Goal: Find specific page/section: Find specific page/section

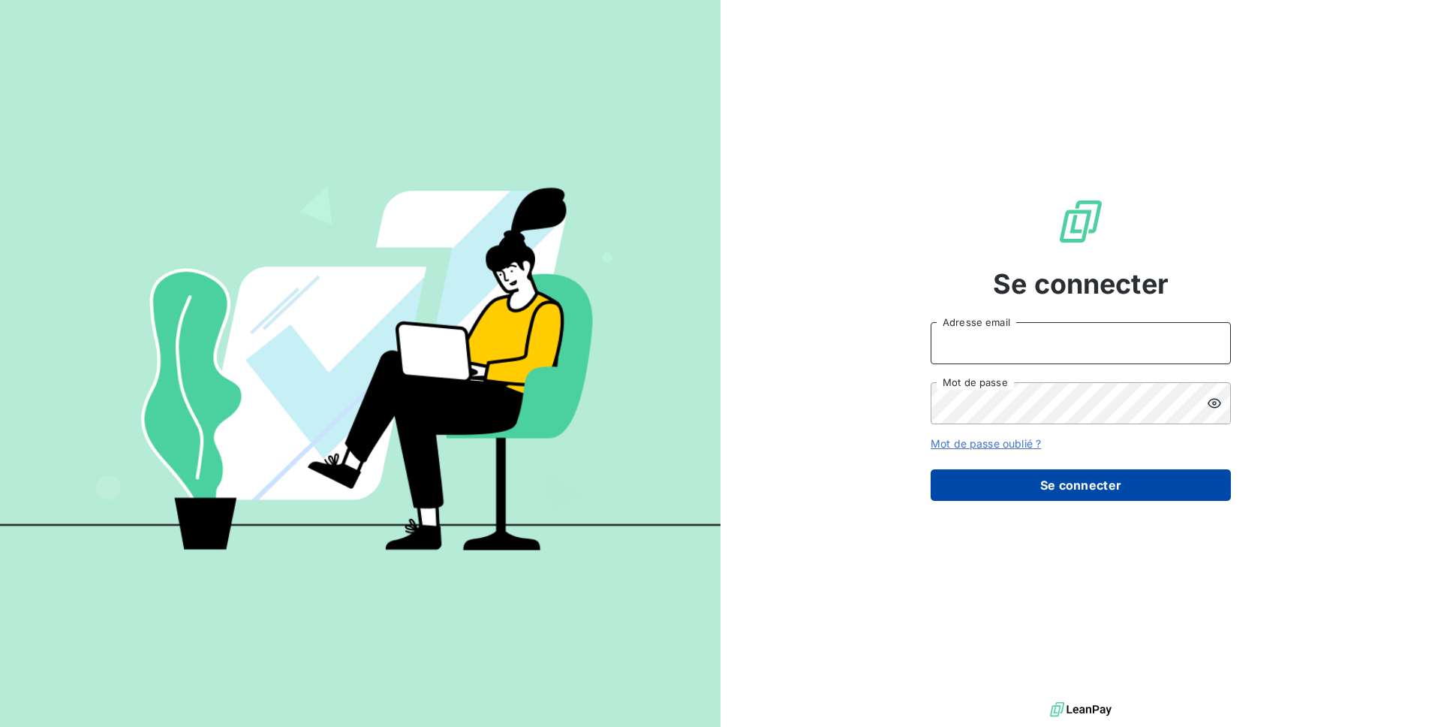
type input "office.manager@auticiel.com"
click at [1019, 484] on button "Se connecter" at bounding box center [1081, 485] width 300 height 32
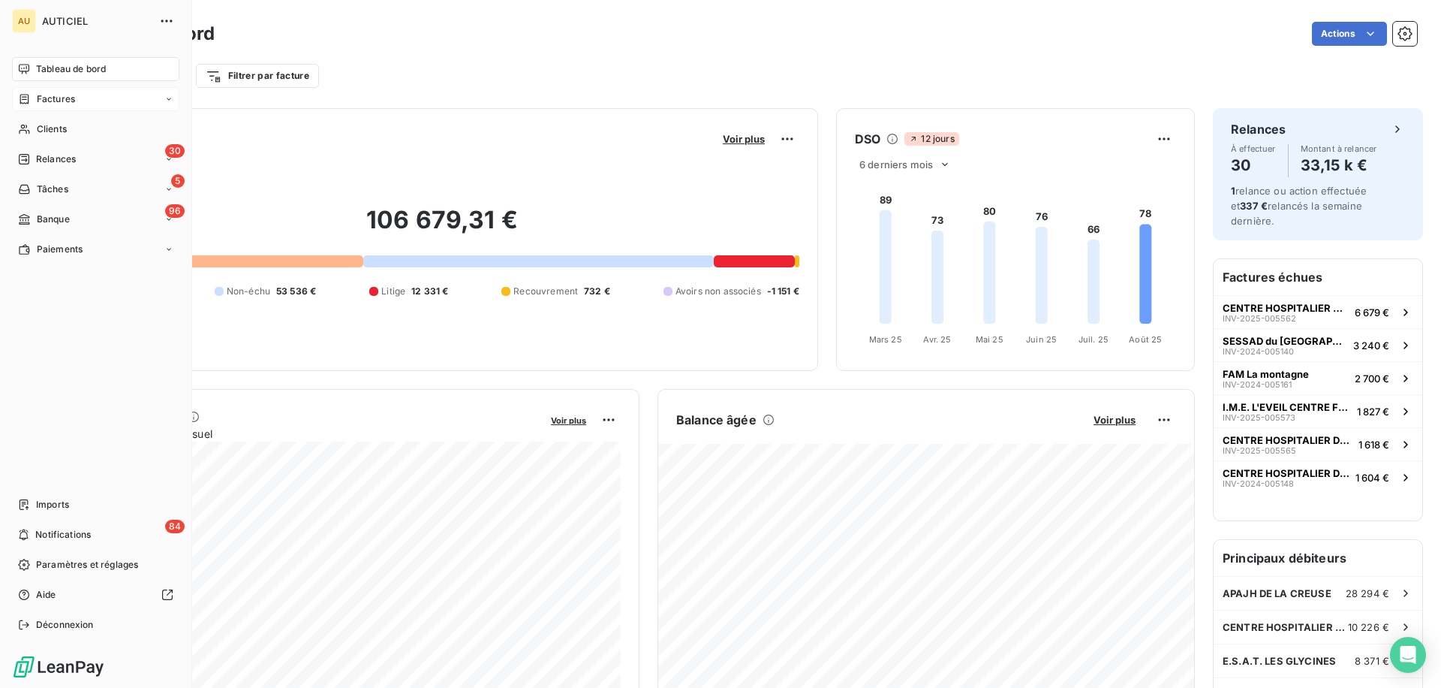
click at [52, 101] on span "Factures" at bounding box center [56, 99] width 38 height 14
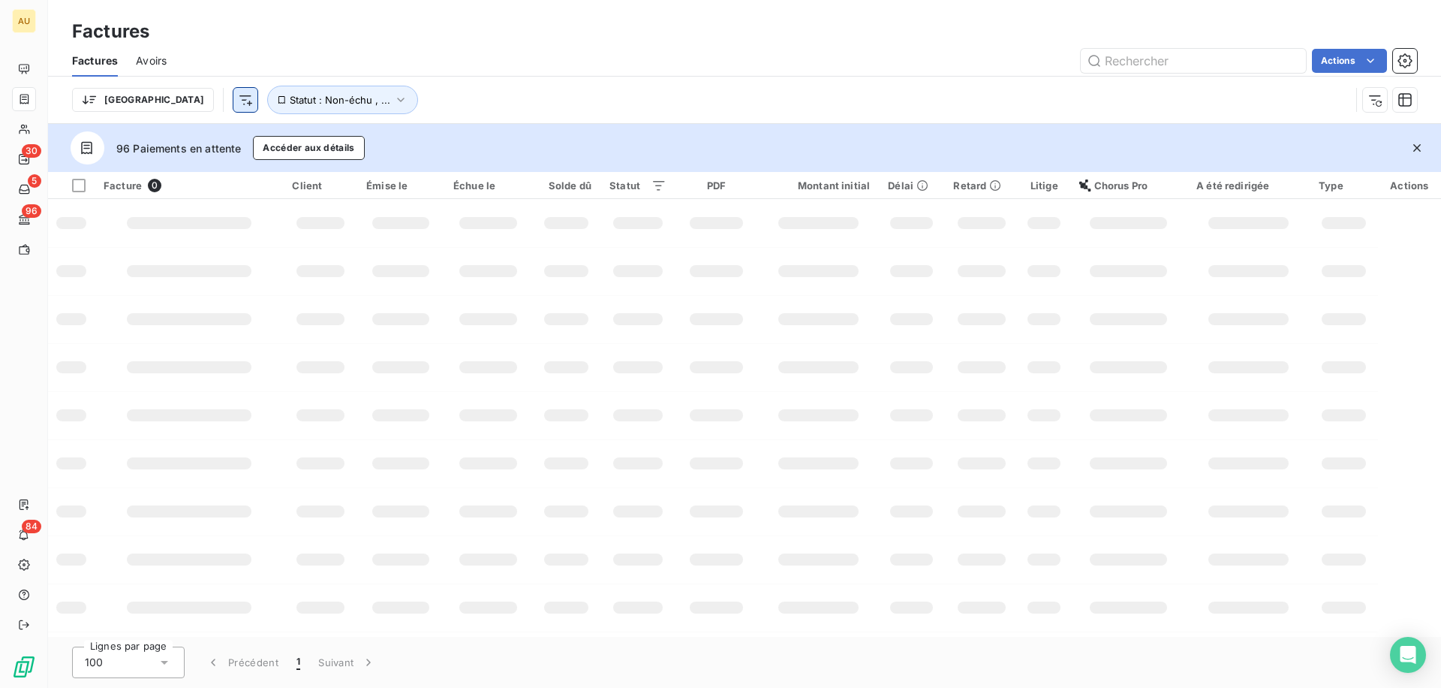
click at [162, 99] on html "AU 30 5 96 84 Factures Factures Avoirs Actions Trier Statut : Non-échu , ... 96…" at bounding box center [720, 344] width 1441 height 688
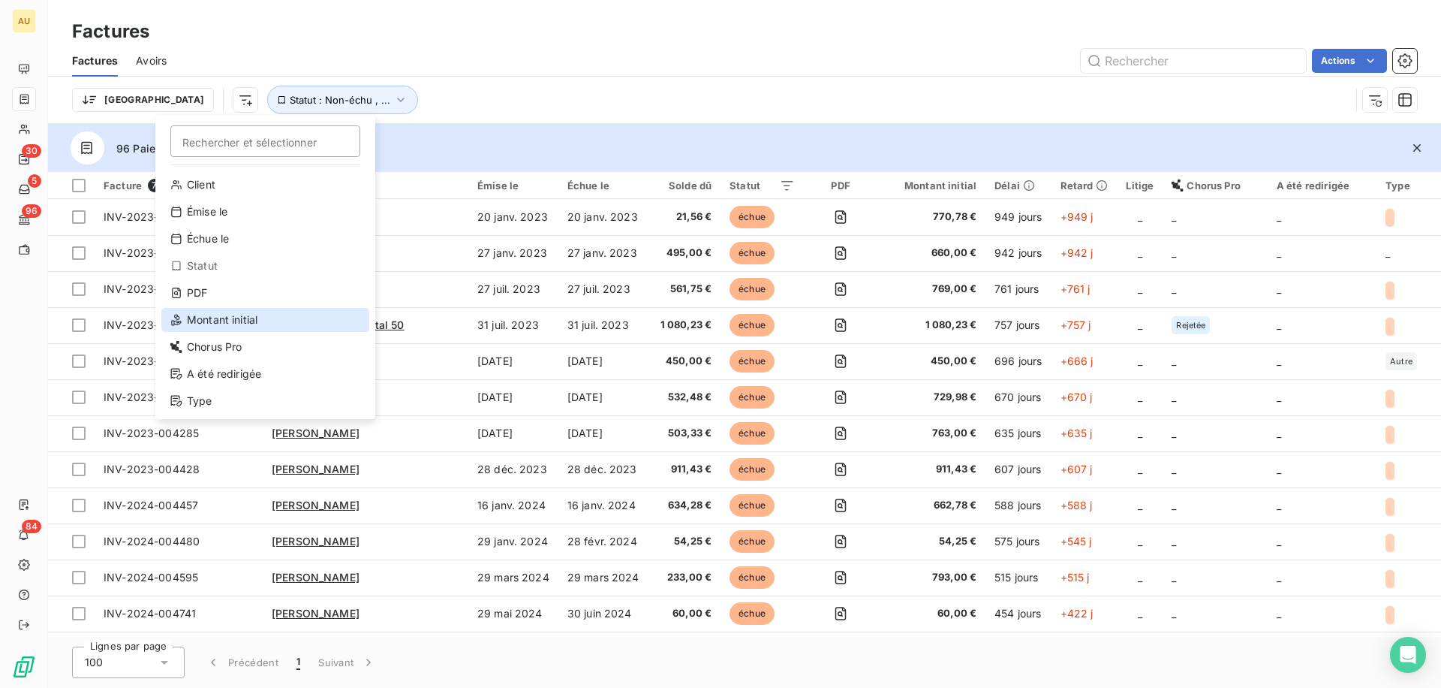
click at [203, 325] on div "Montant initial" at bounding box center [265, 320] width 208 height 24
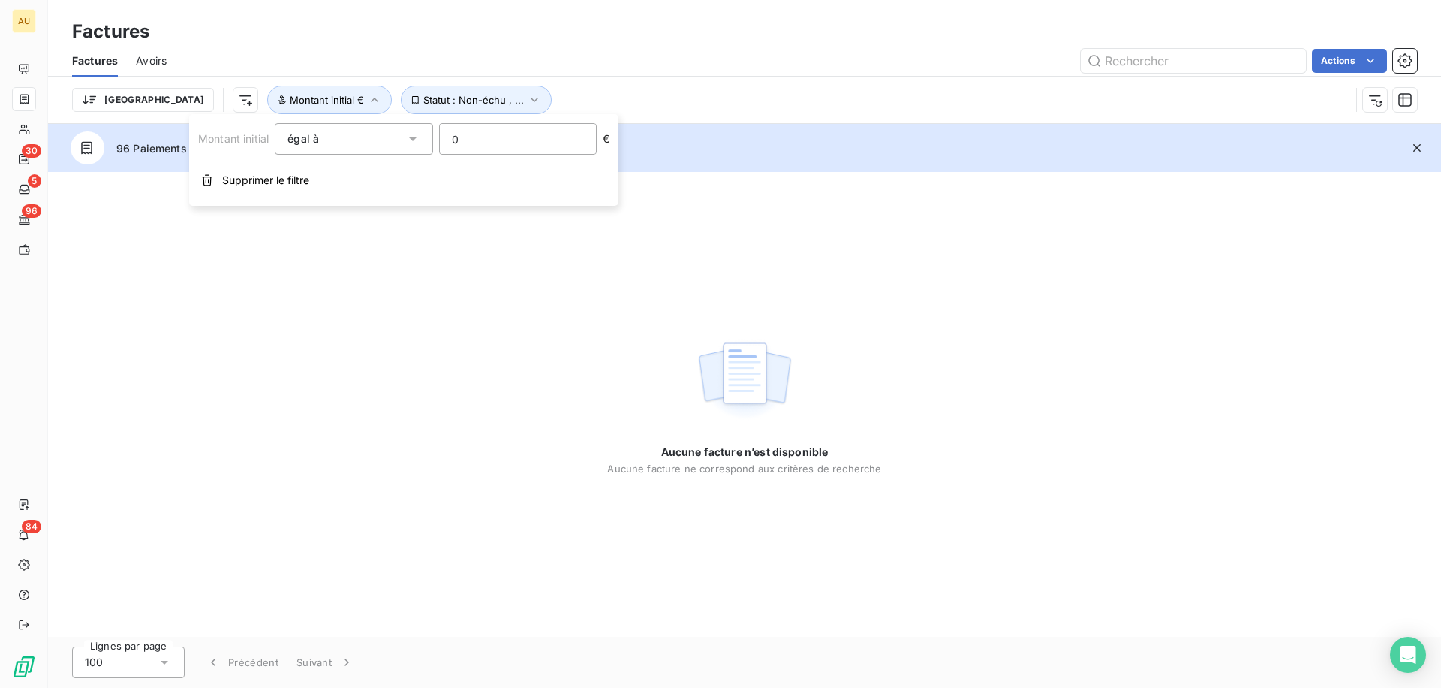
click at [390, 129] on div "égal à" at bounding box center [346, 138] width 117 height 21
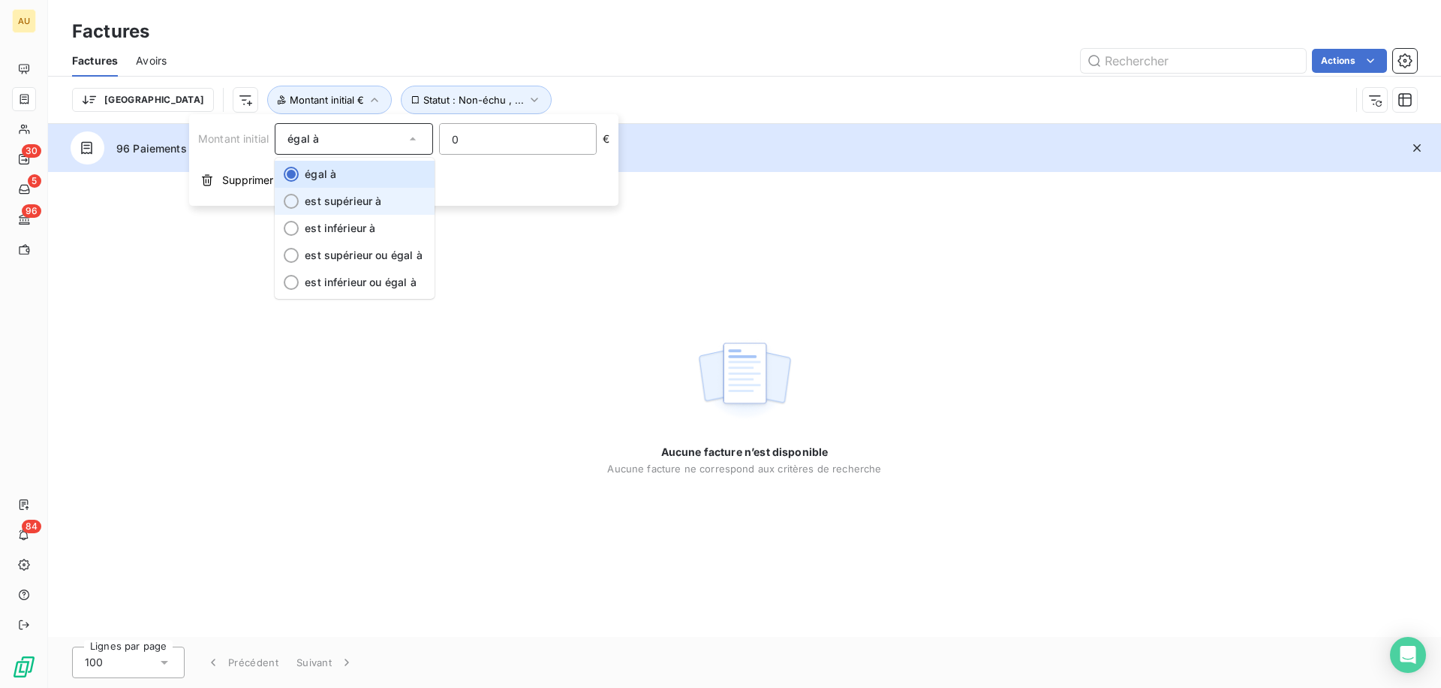
click at [318, 206] on span "est supérieur à" at bounding box center [343, 200] width 77 height 13
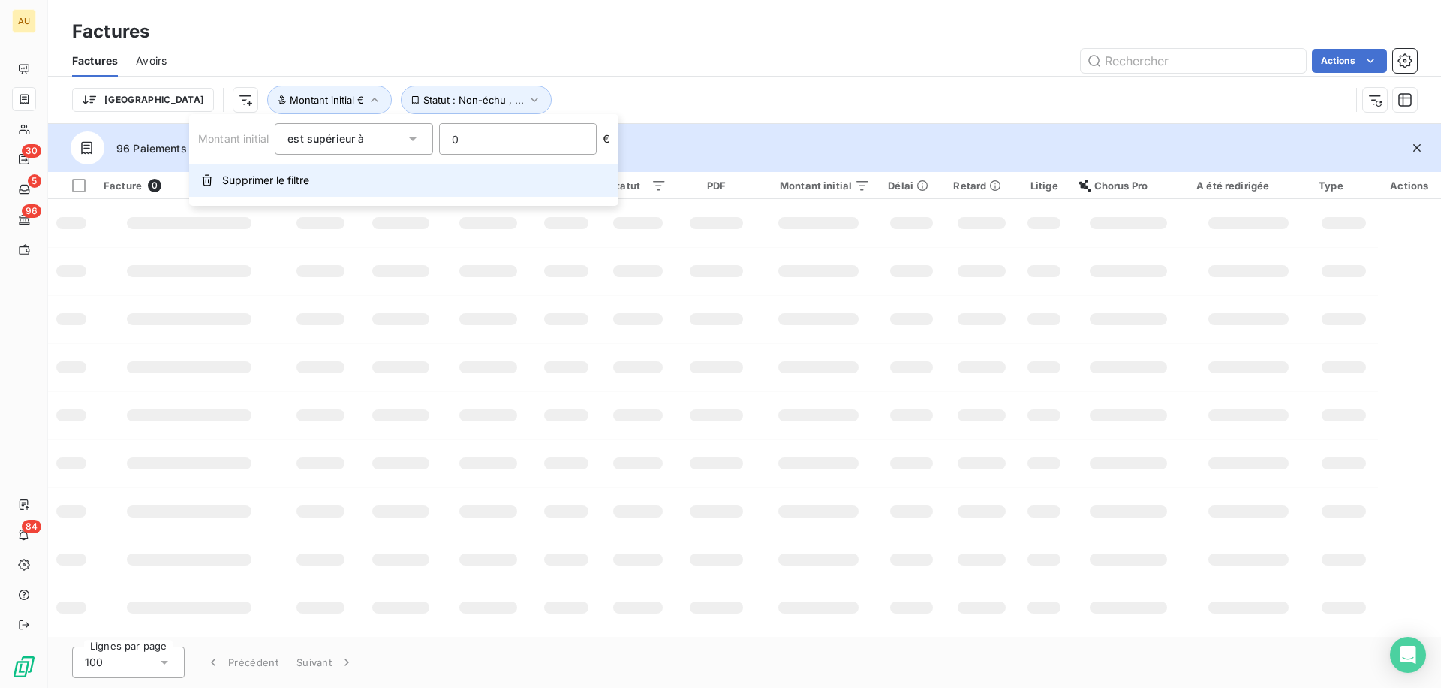
click at [477, 137] on input "0" at bounding box center [518, 139] width 156 height 30
click at [381, 131] on div "est supérieur à gt" at bounding box center [346, 138] width 117 height 21
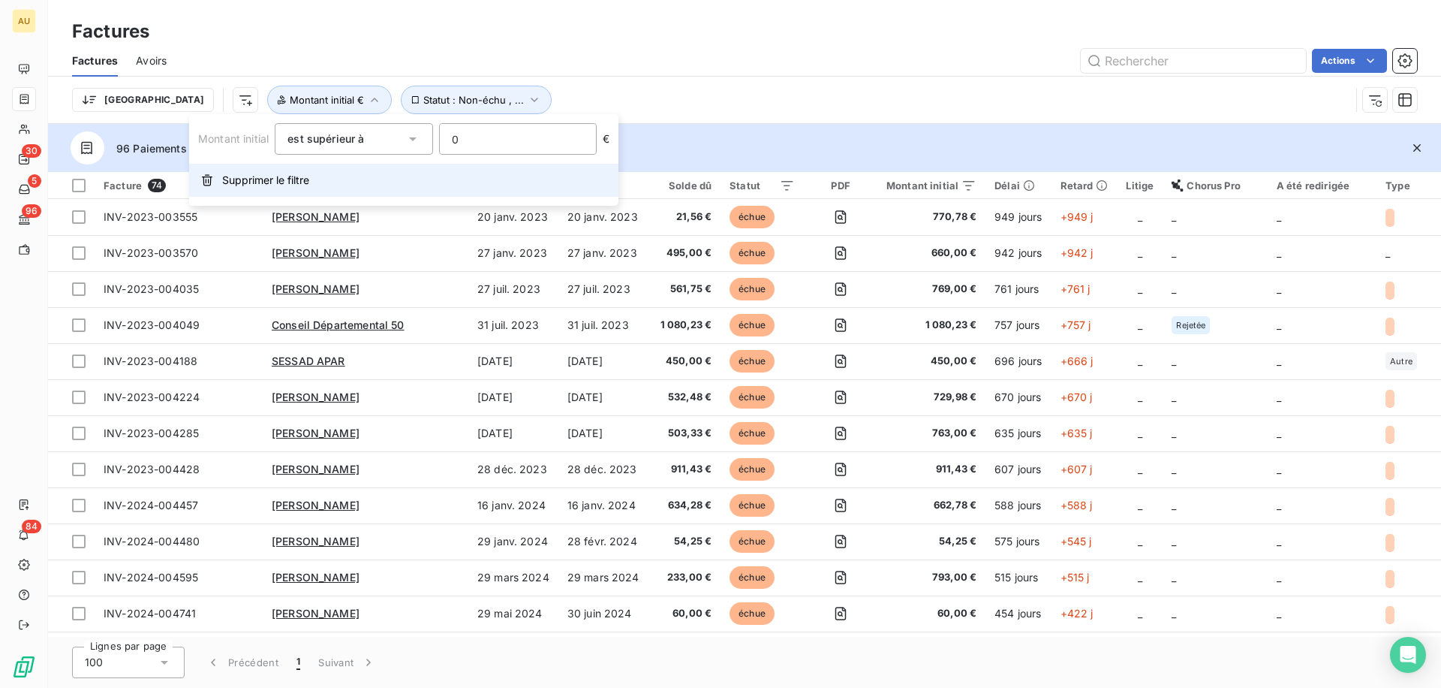
click at [252, 182] on span "Supprimer le filtre" at bounding box center [265, 180] width 87 height 15
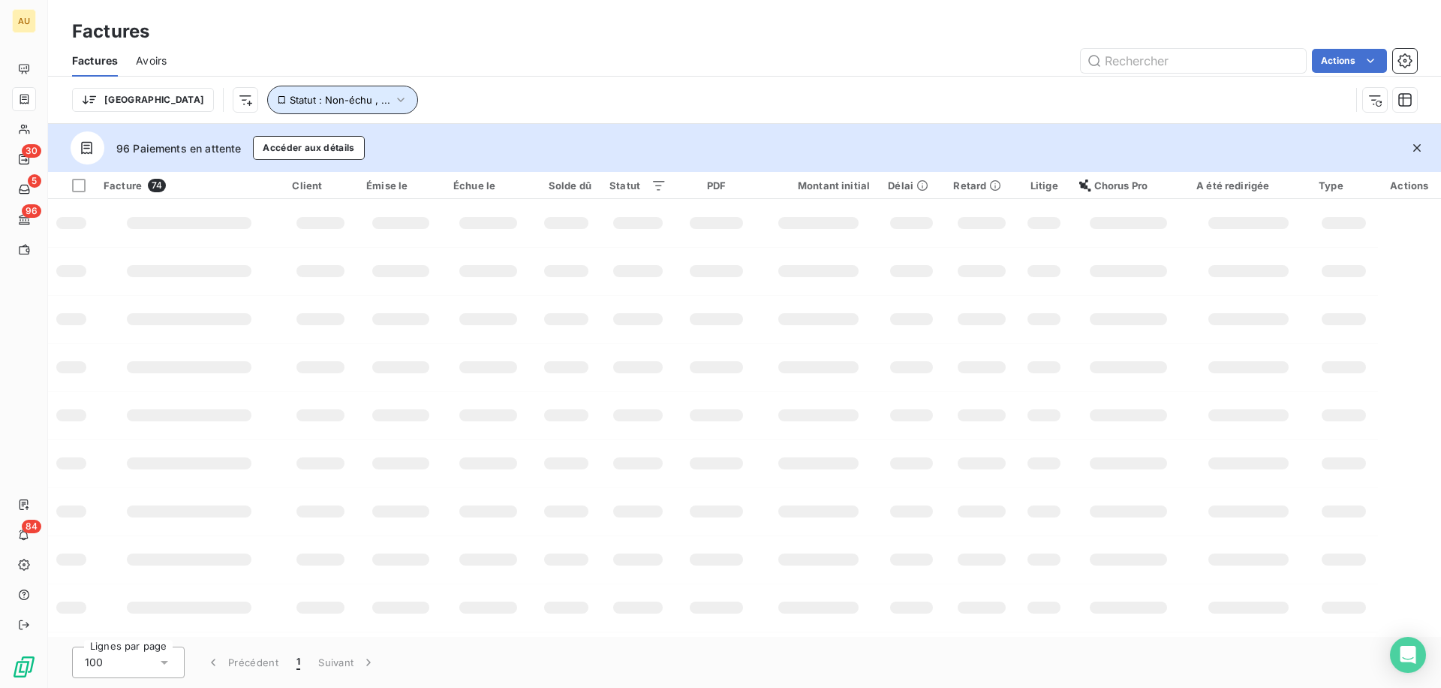
click at [302, 98] on span "Statut : Non-échu , ..." at bounding box center [340, 100] width 101 height 12
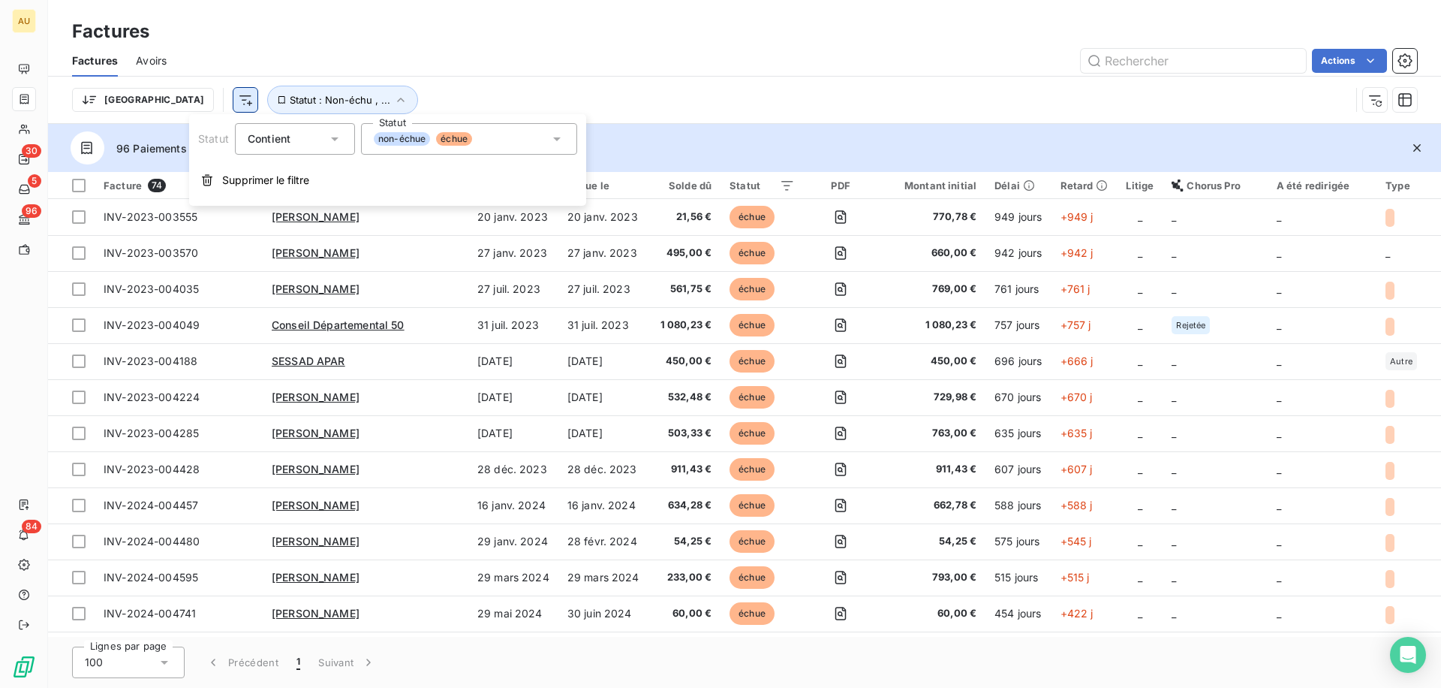
click at [178, 99] on html "AU 30 5 96 84 Factures Factures Avoirs Actions Trier Statut : Non-échu , ... 96…" at bounding box center [720, 344] width 1441 height 688
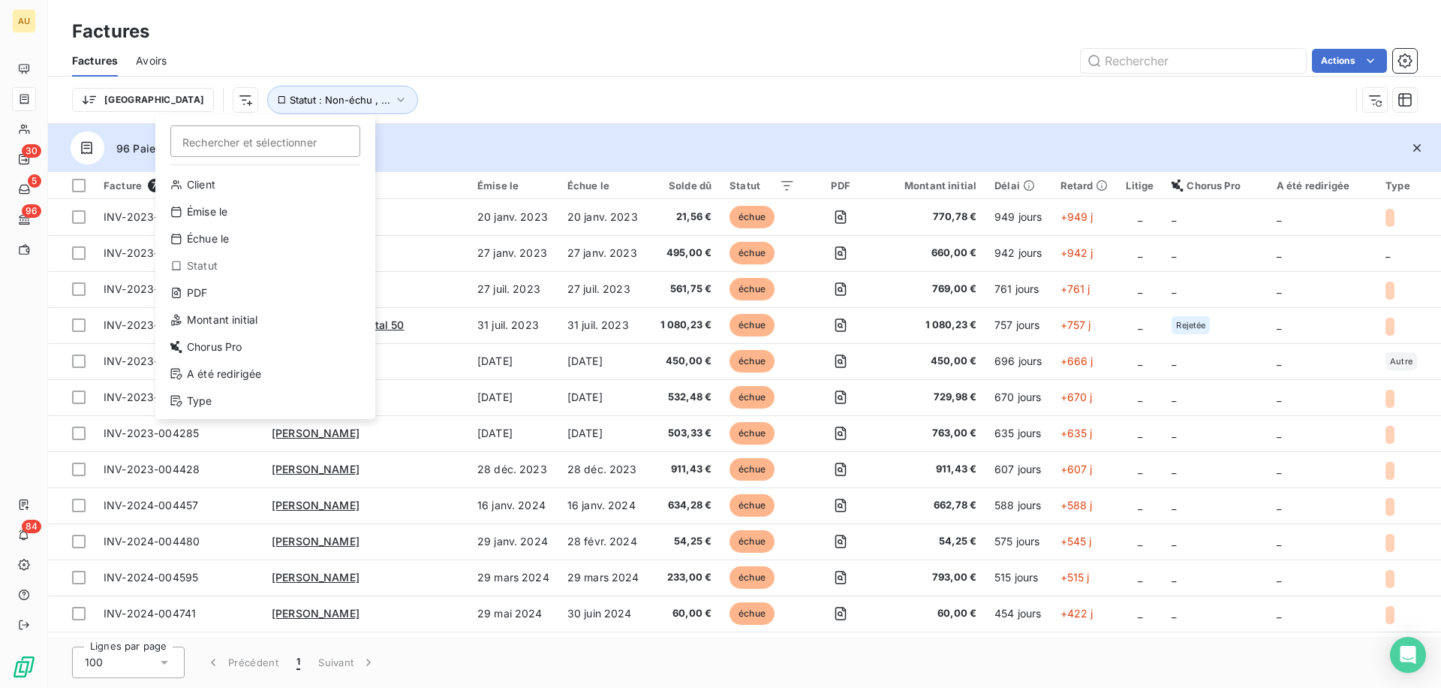
click at [515, 84] on html "AU 30 5 96 84 Factures Factures Avoirs Actions Trier Rechercher et sélectionner…" at bounding box center [720, 344] width 1441 height 688
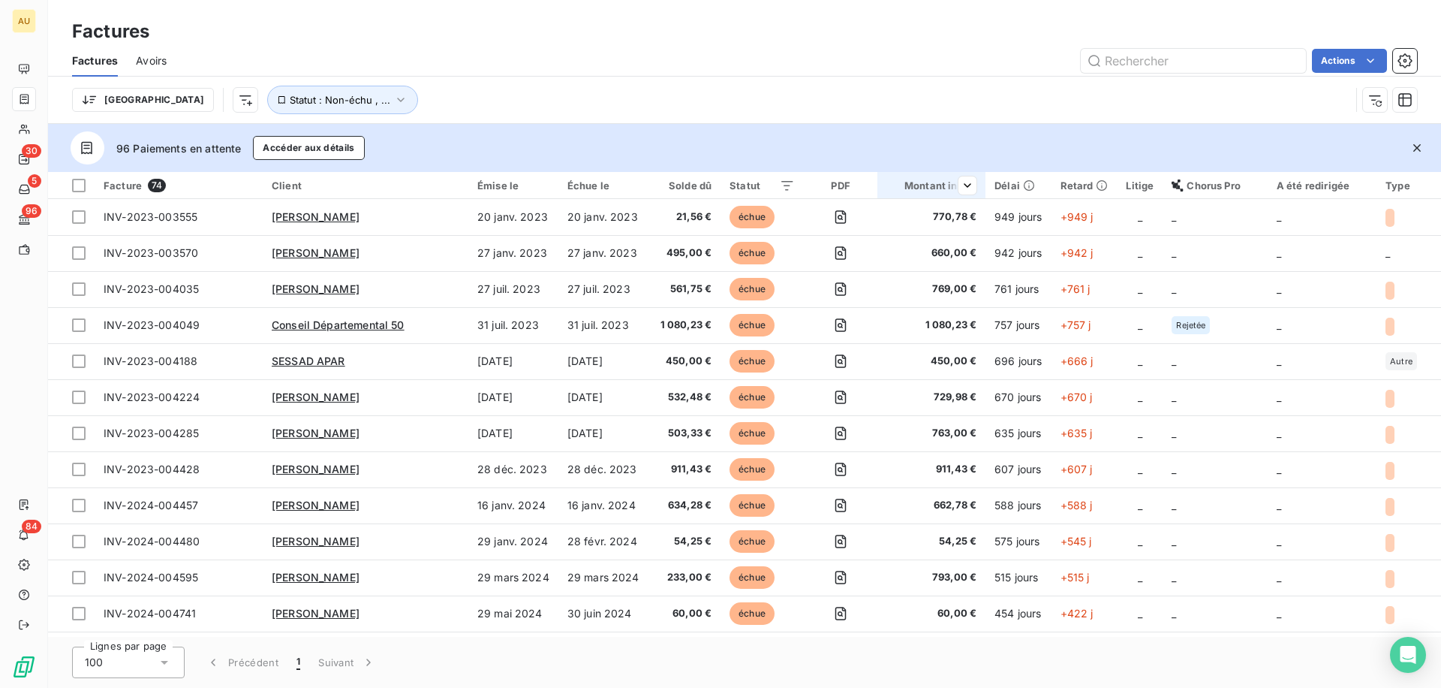
click at [938, 184] on div "Montant initial" at bounding box center [932, 185] width 90 height 12
click at [882, 284] on div "Filtrer" at bounding box center [881, 283] width 179 height 33
click at [866, 251] on span "Trier par ordre décroissant" at bounding box center [892, 249] width 134 height 15
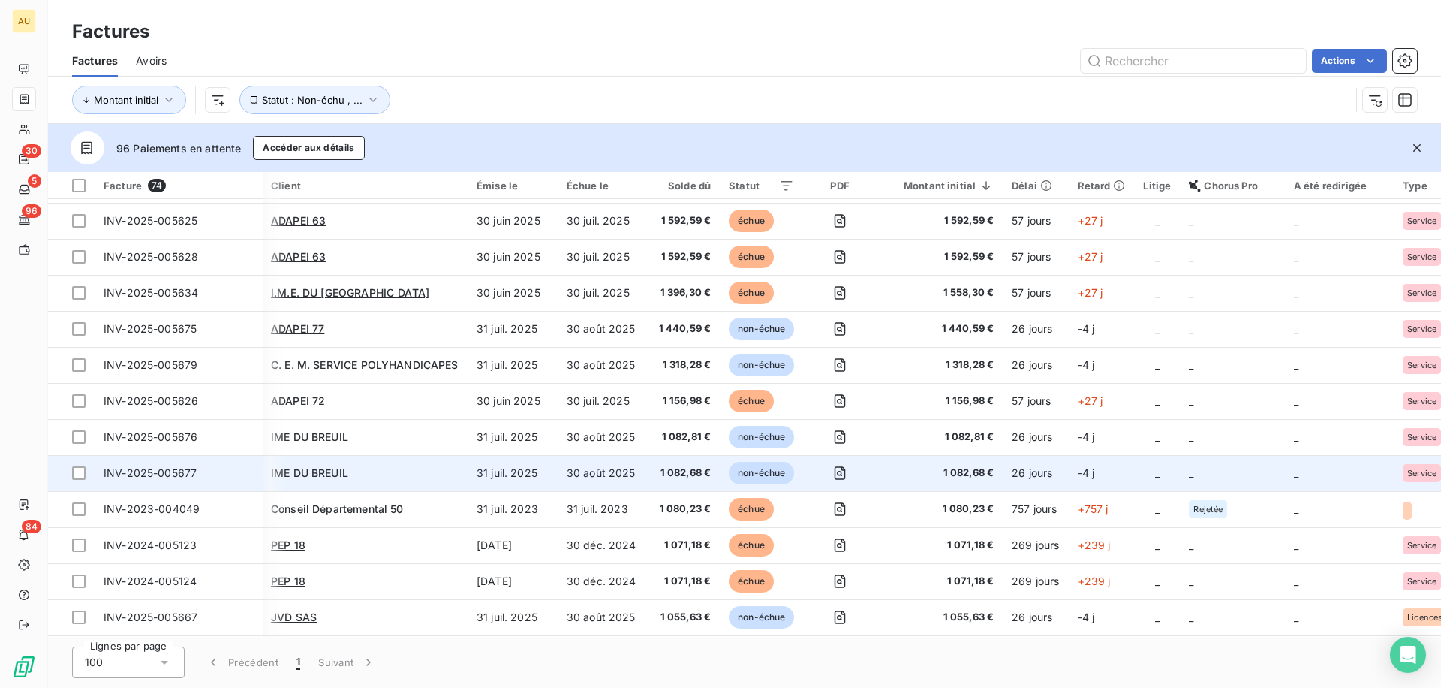
scroll to position [535, 1]
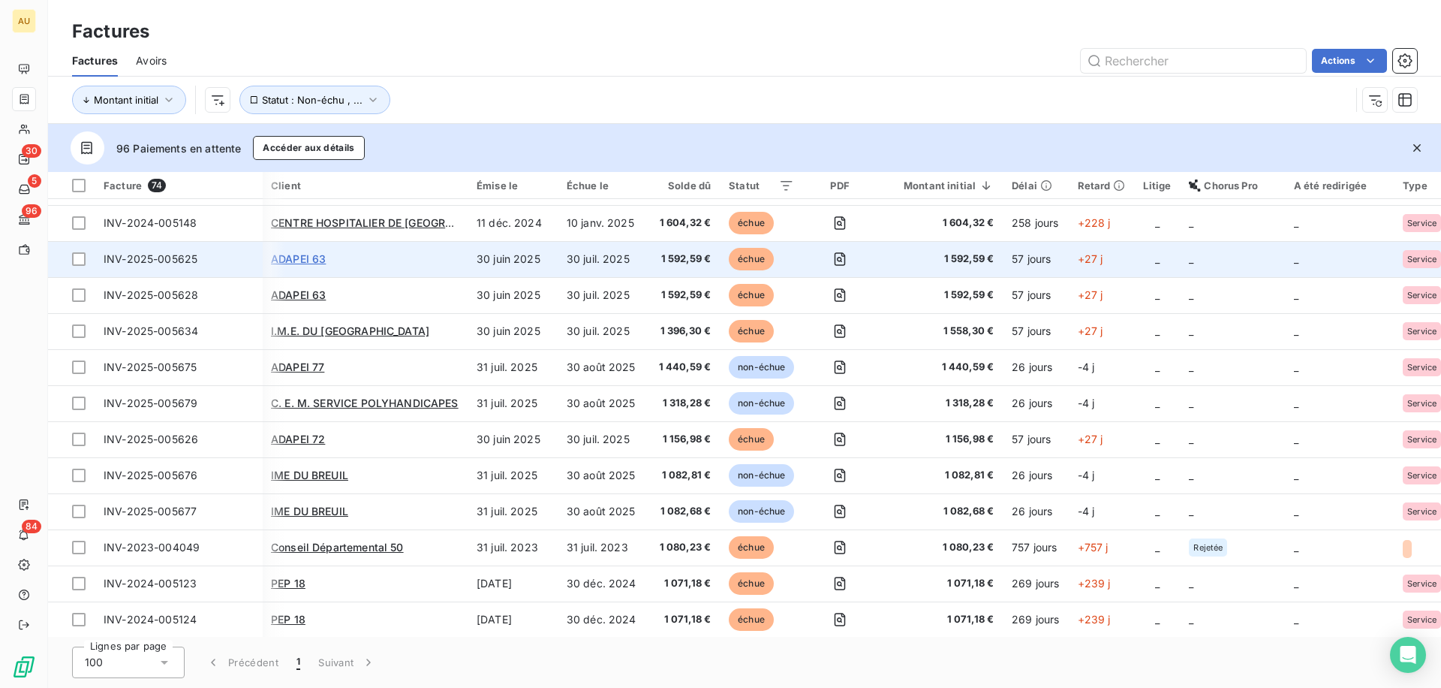
click at [314, 254] on span "ADAPEI 63" at bounding box center [298, 258] width 55 height 13
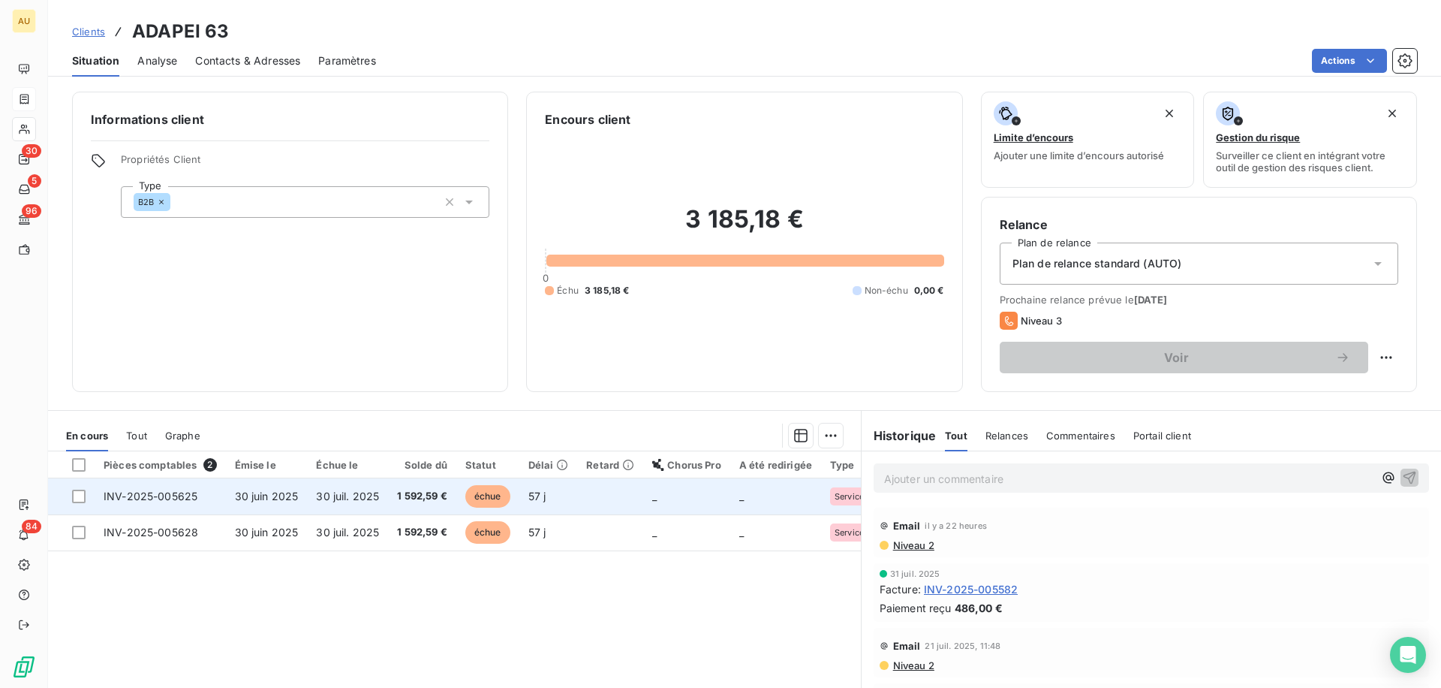
click at [173, 495] on span "INV-2025-005625" at bounding box center [151, 495] width 94 height 13
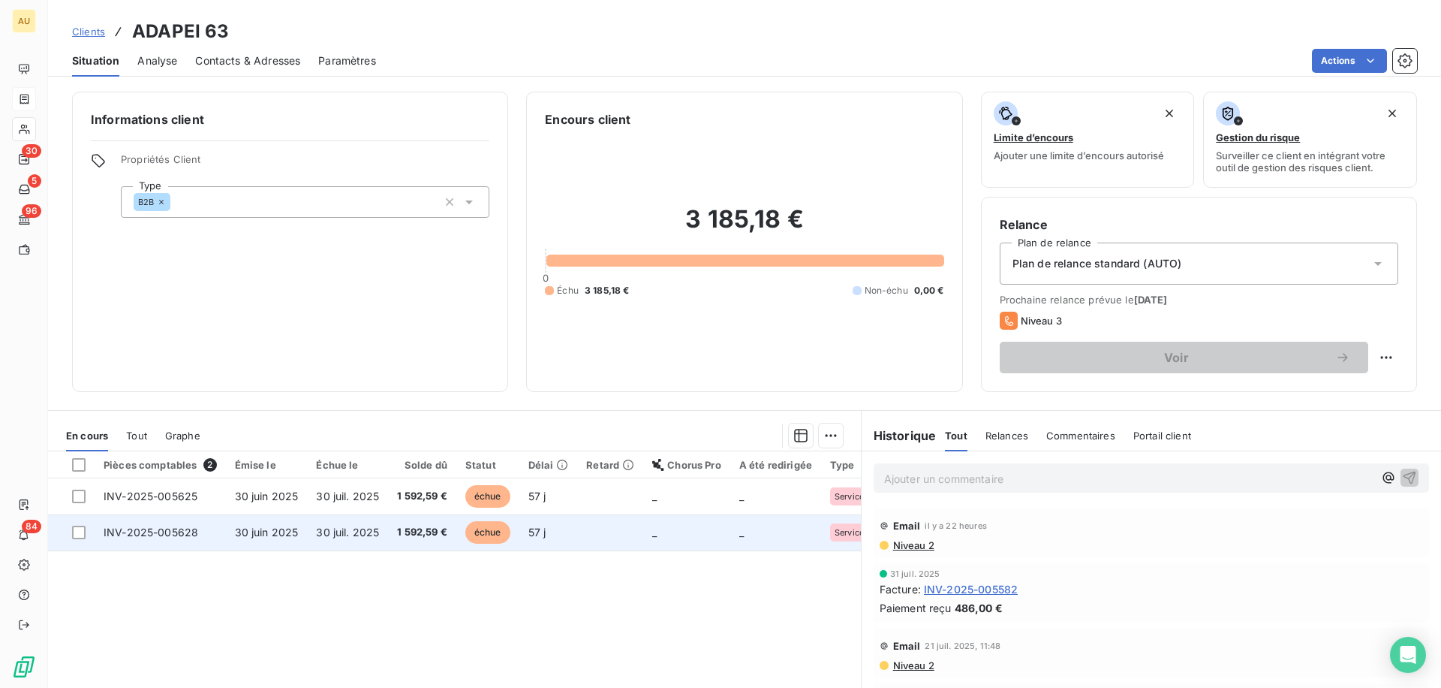
click at [177, 532] on span "INV-2025-005628" at bounding box center [151, 532] width 95 height 13
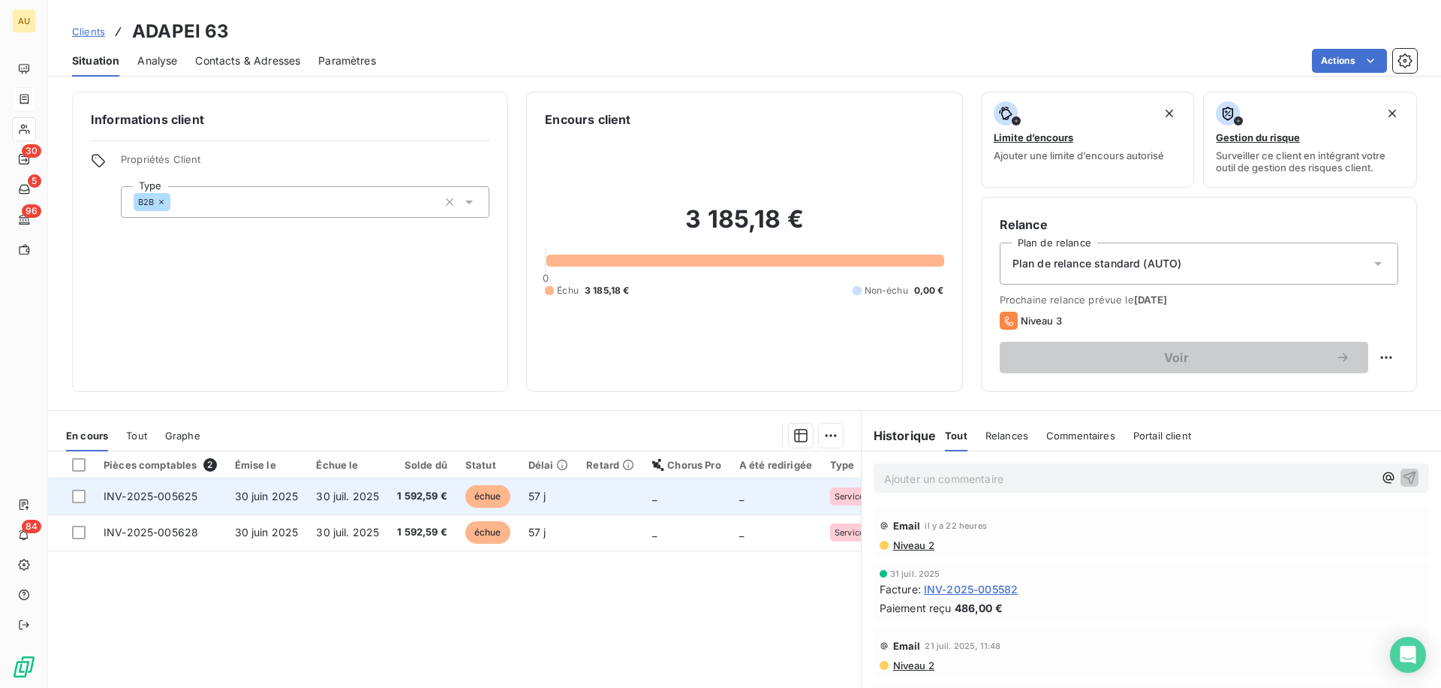
click at [185, 492] on span "INV-2025-005625" at bounding box center [151, 495] width 94 height 13
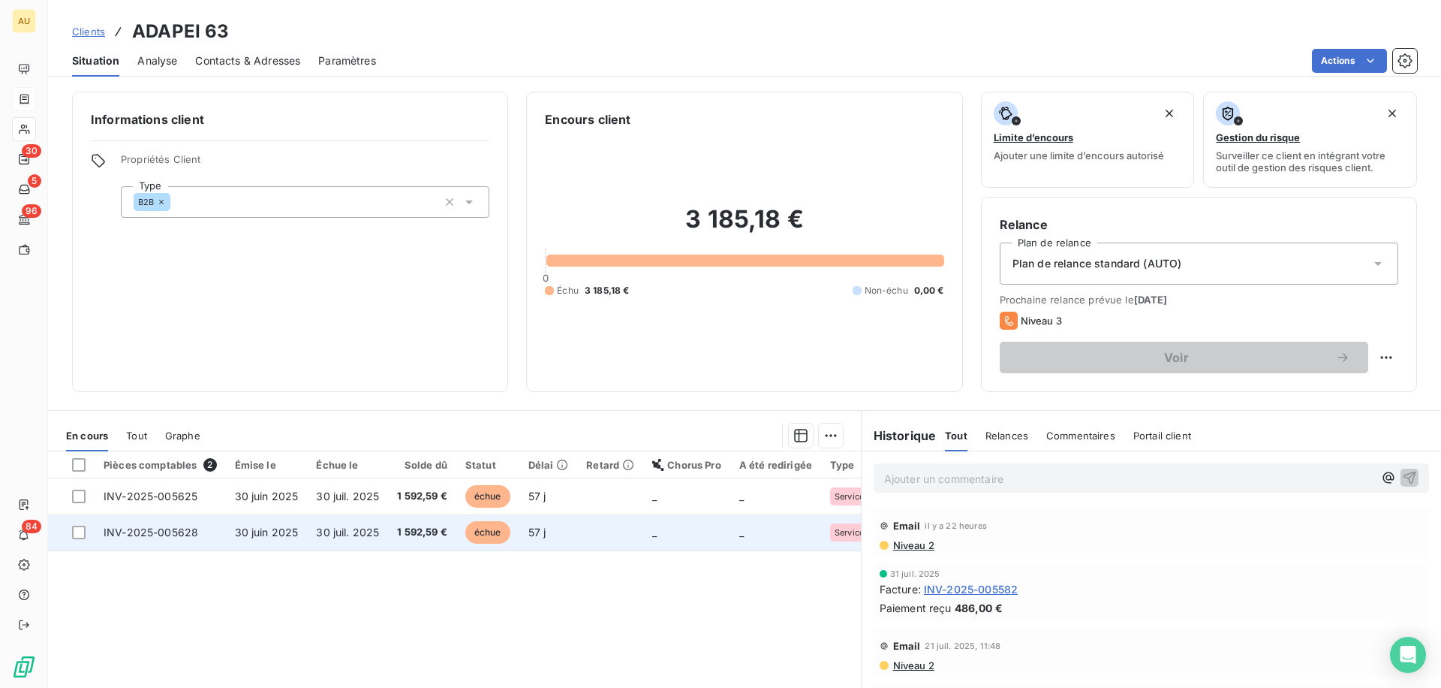
click at [258, 535] on span "30 juin 2025" at bounding box center [267, 532] width 64 height 13
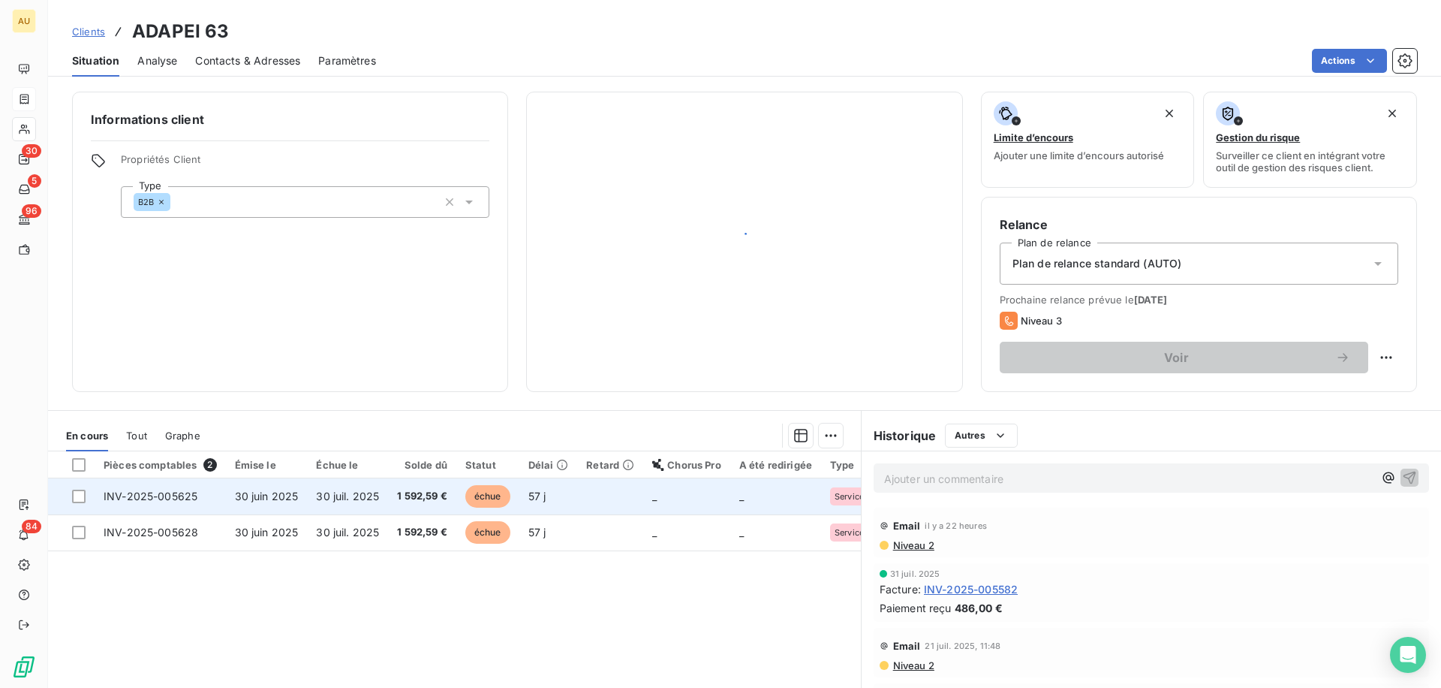
click at [264, 495] on span "30 juin 2025" at bounding box center [267, 495] width 64 height 13
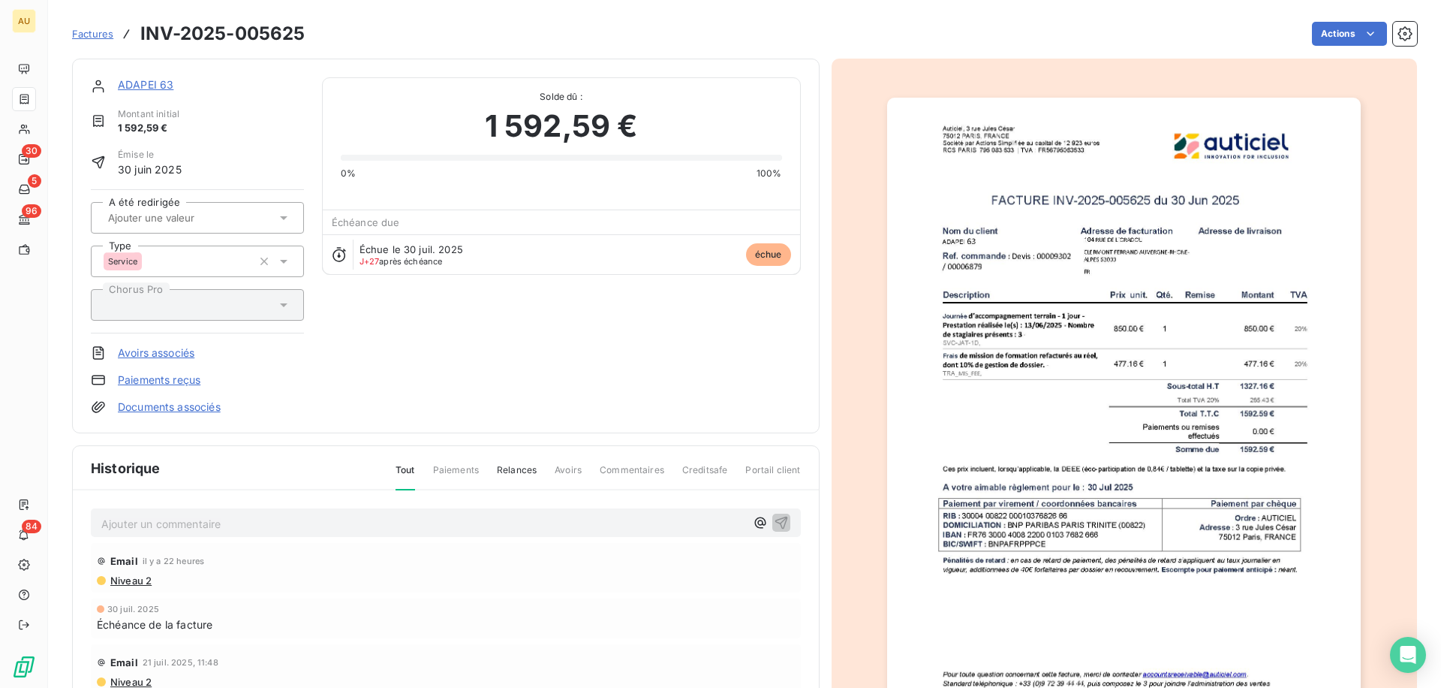
click at [139, 83] on link "ADAPEI 63" at bounding box center [146, 84] width 56 height 13
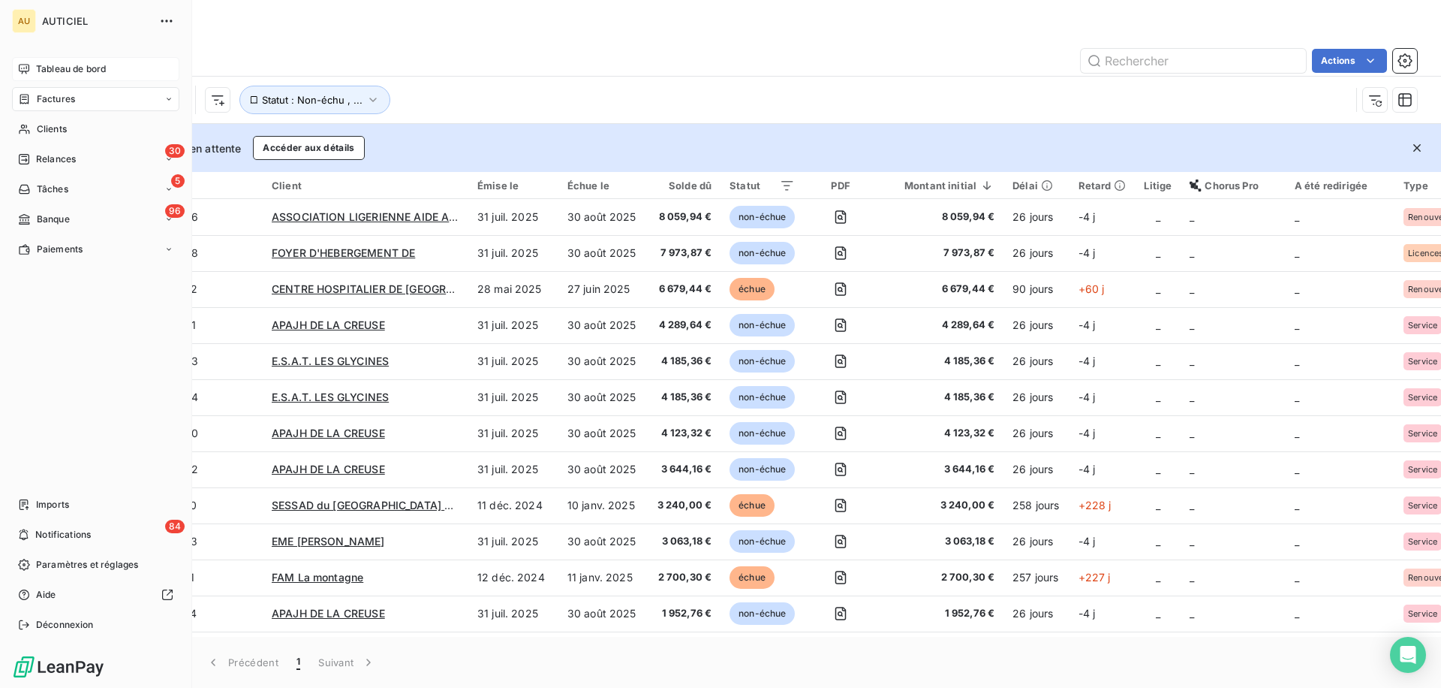
click at [23, 63] on icon at bounding box center [24, 69] width 12 height 12
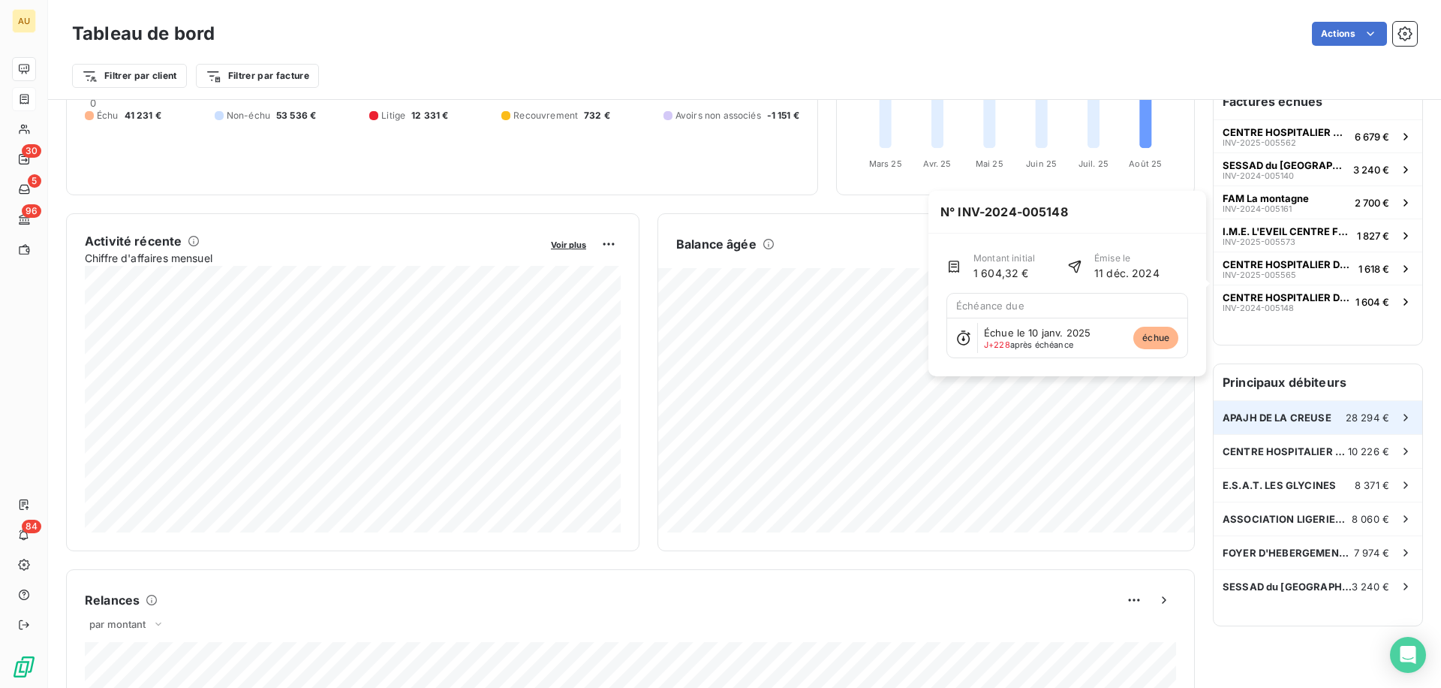
scroll to position [179, 0]
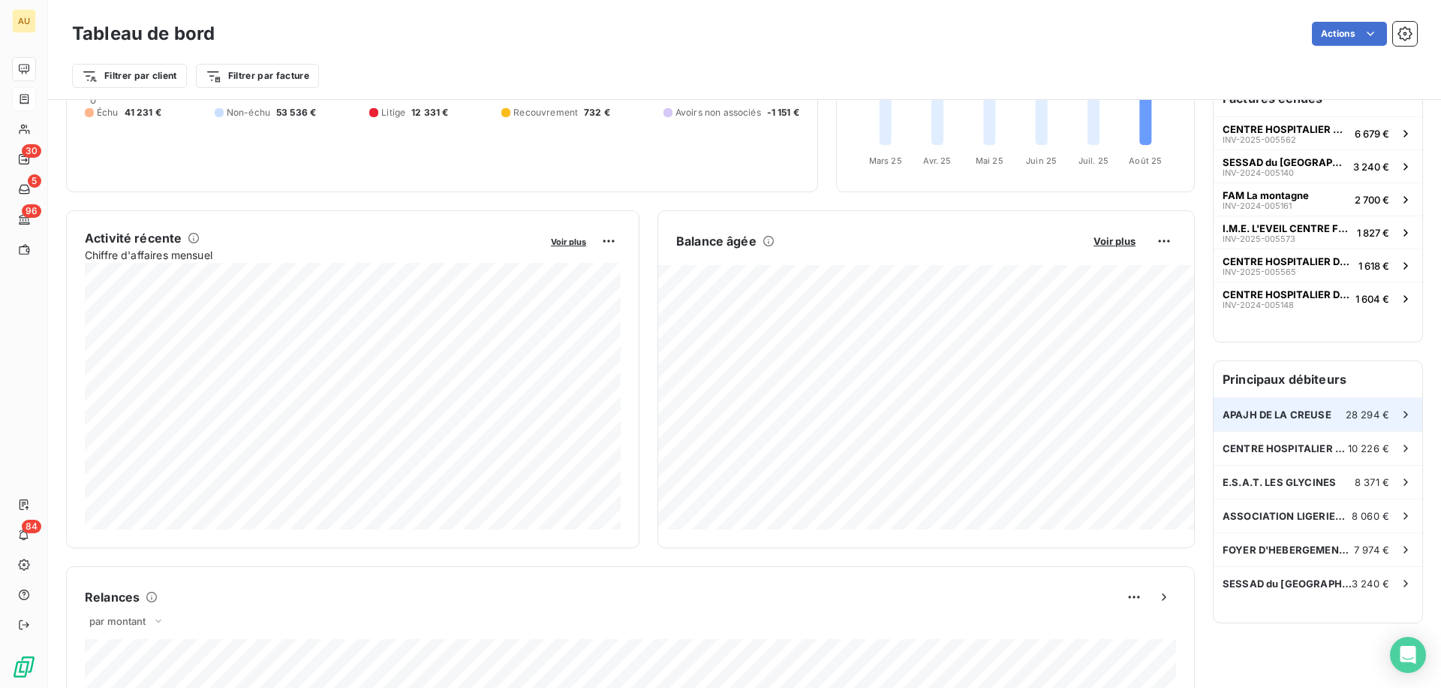
click at [1349, 408] on span "28 294 €" at bounding box center [1368, 414] width 44 height 12
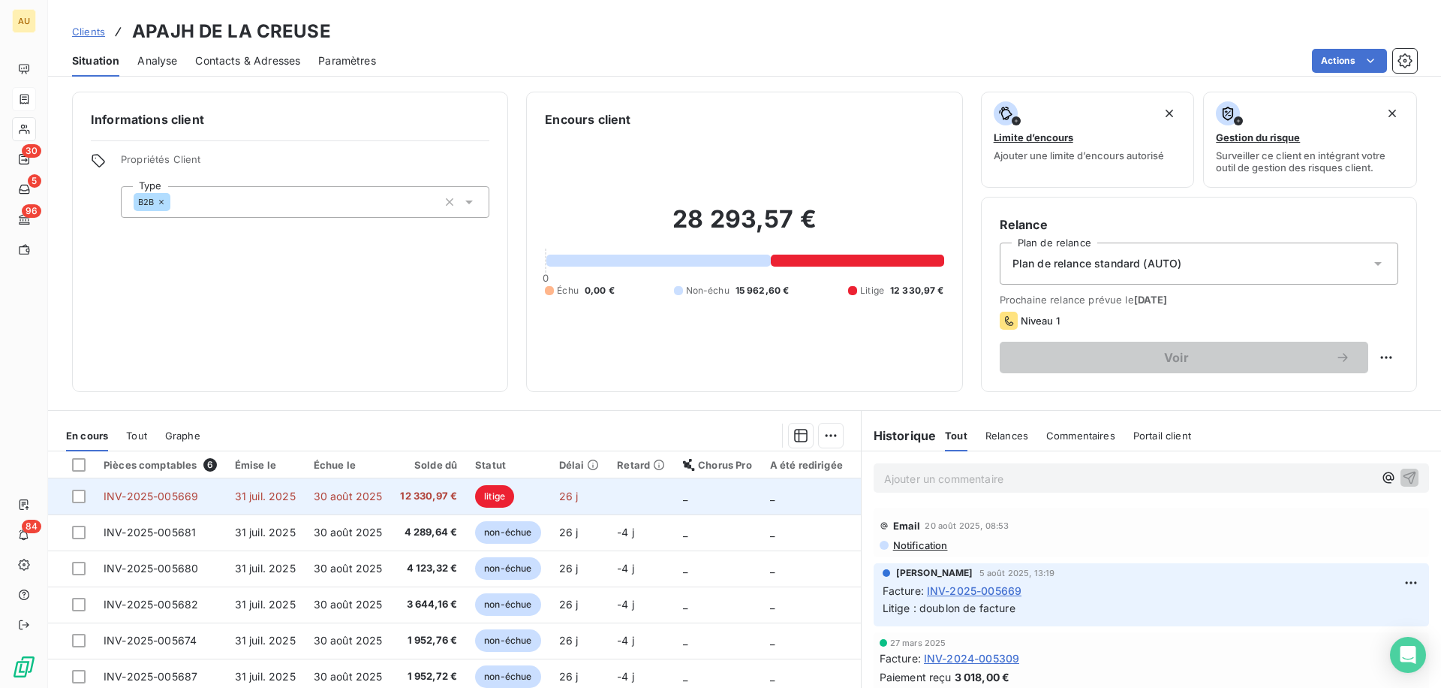
scroll to position [71, 0]
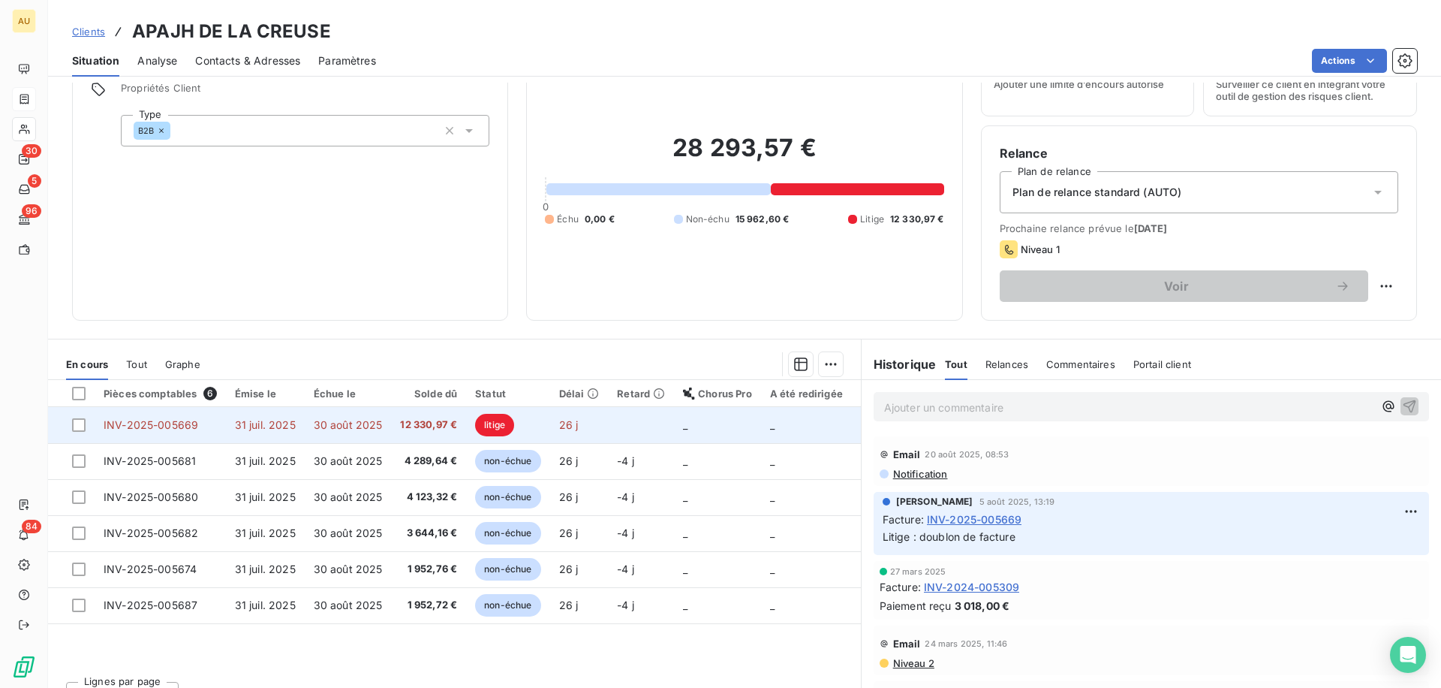
click at [316, 432] on td "30 août 2025" at bounding box center [348, 425] width 87 height 36
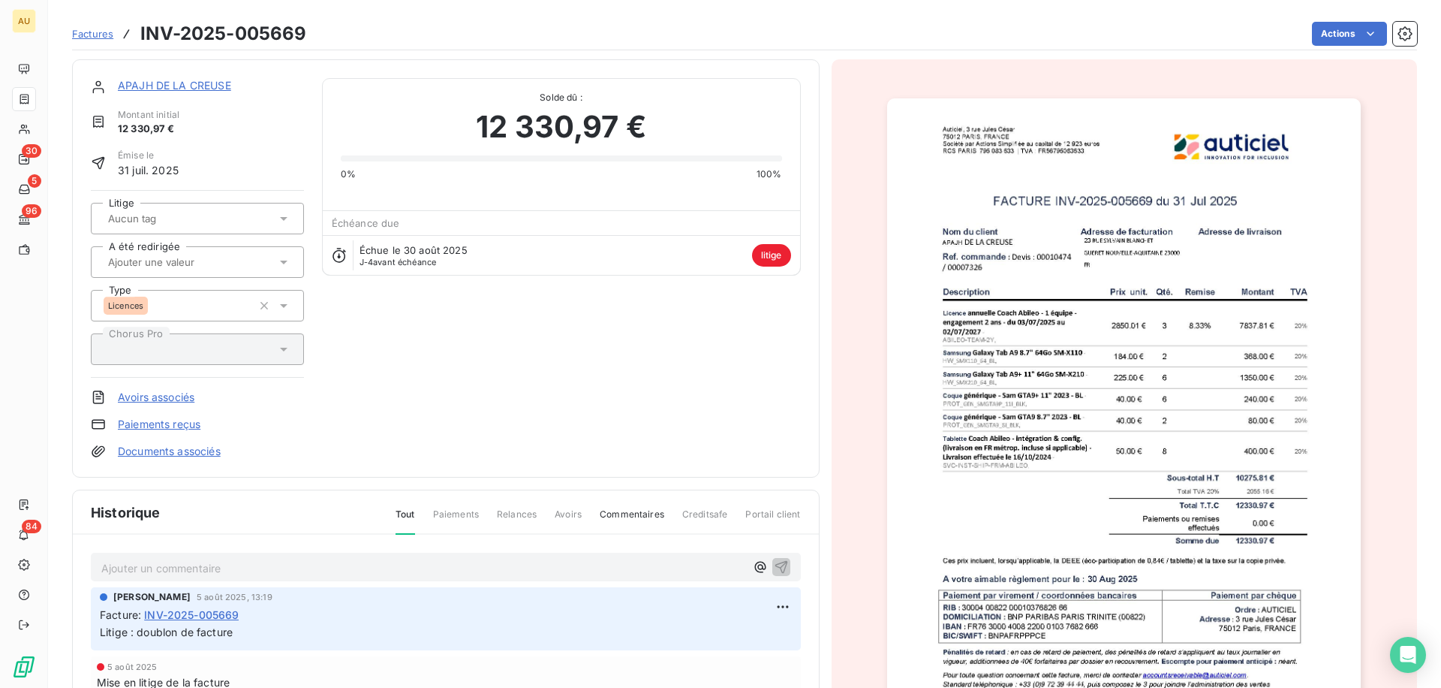
scroll to position [48, 0]
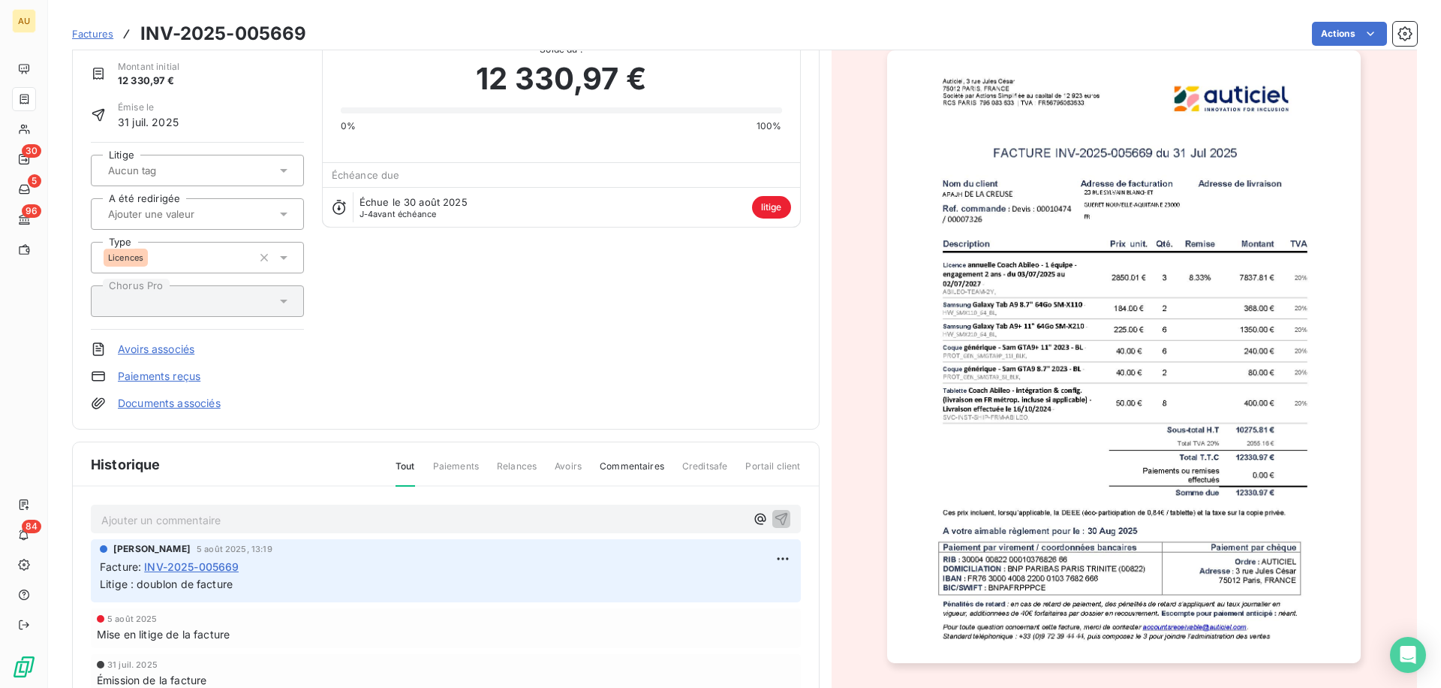
drag, startPoint x: 134, startPoint y: 586, endPoint x: 381, endPoint y: 586, distance: 247.0
click at [378, 586] on p "Litige : doublon de facture" at bounding box center [446, 584] width 692 height 17
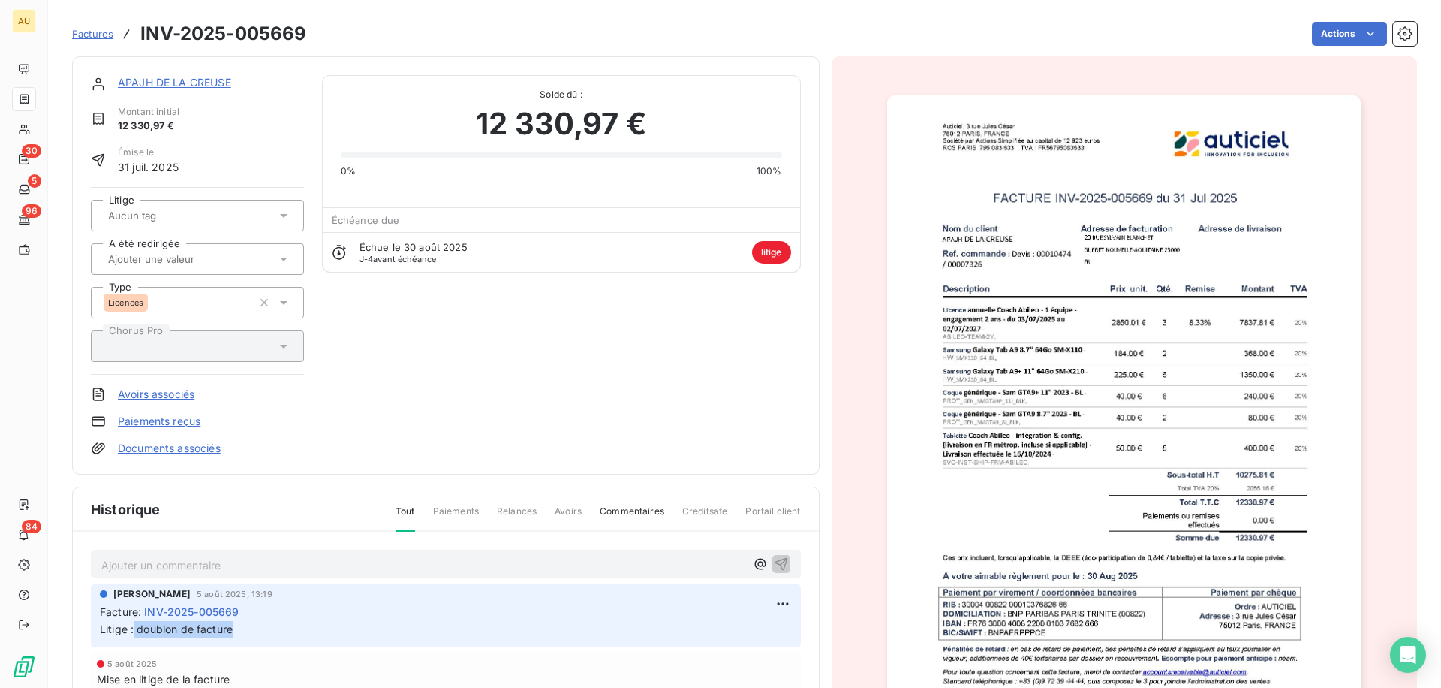
scroll to position [0, 0]
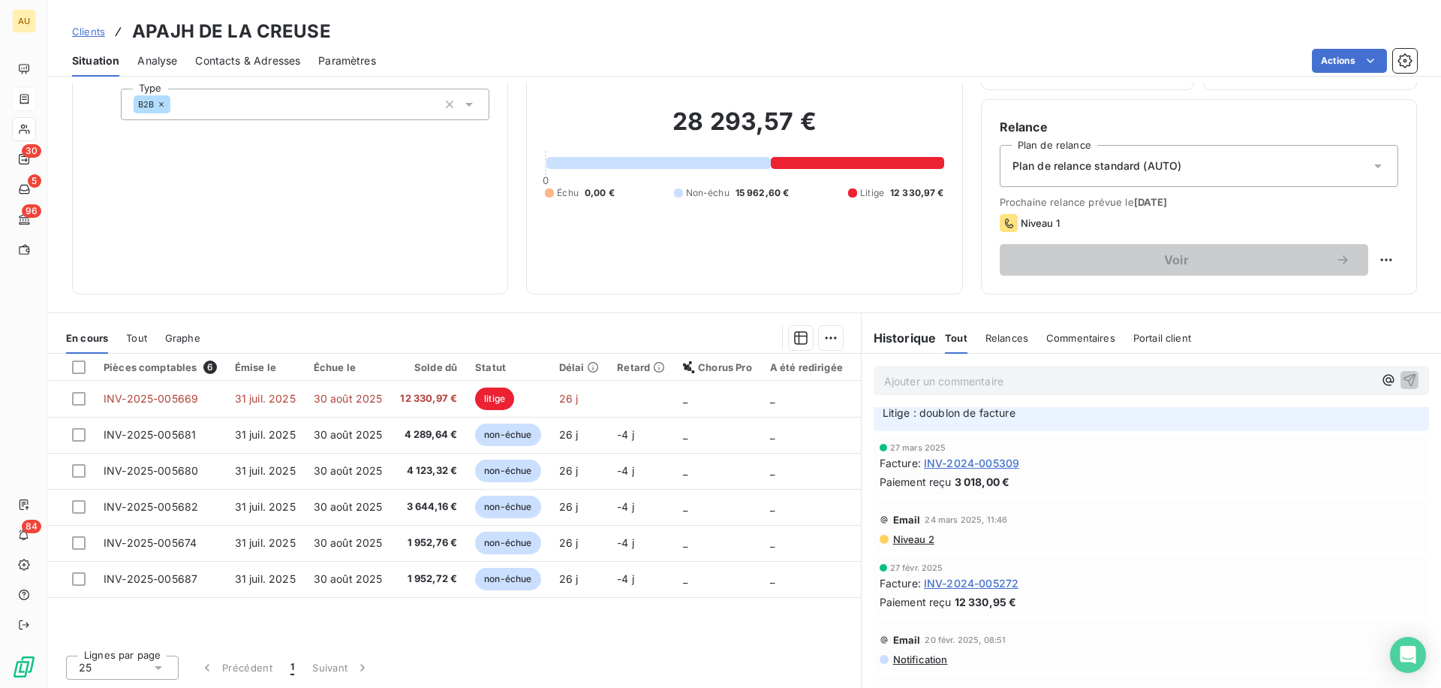
scroll to position [103, 0]
click at [980, 578] on span "INV-2024-005272" at bounding box center [971, 578] width 95 height 16
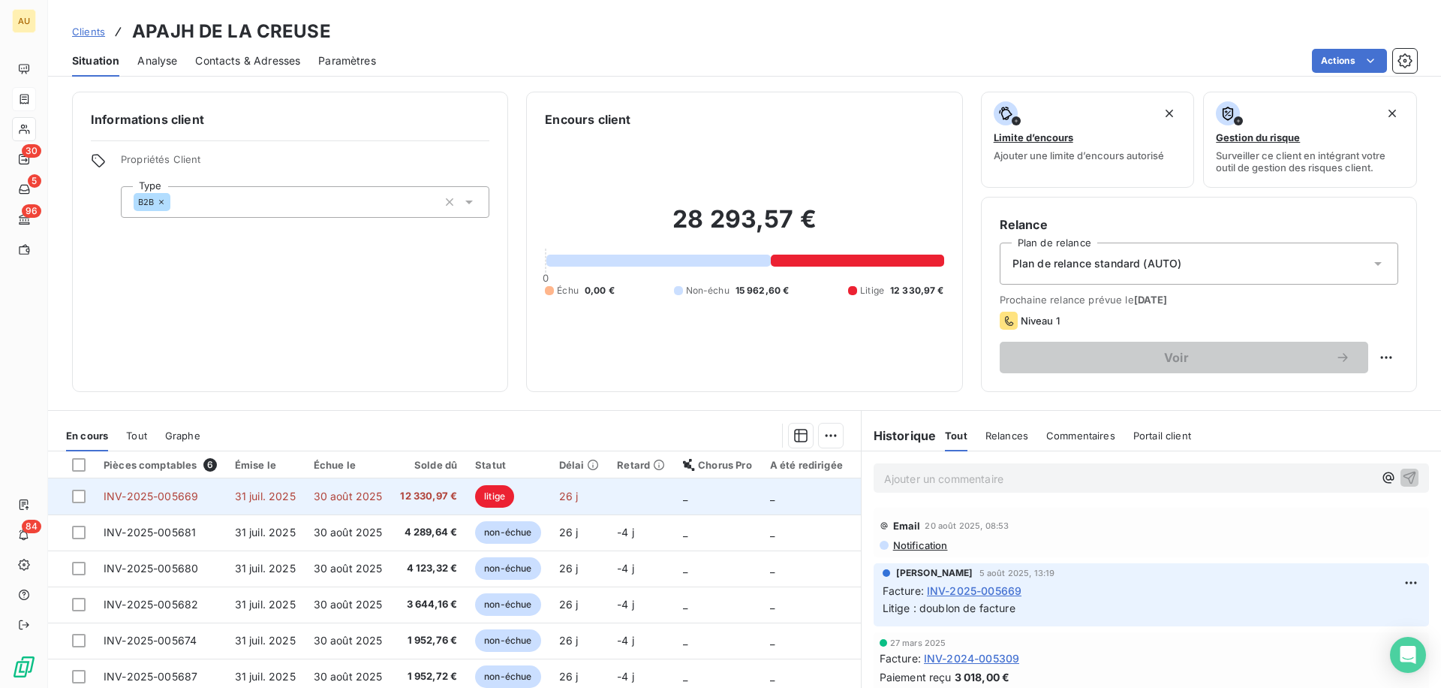
click at [363, 490] on span "30 août 2025" at bounding box center [348, 495] width 69 height 13
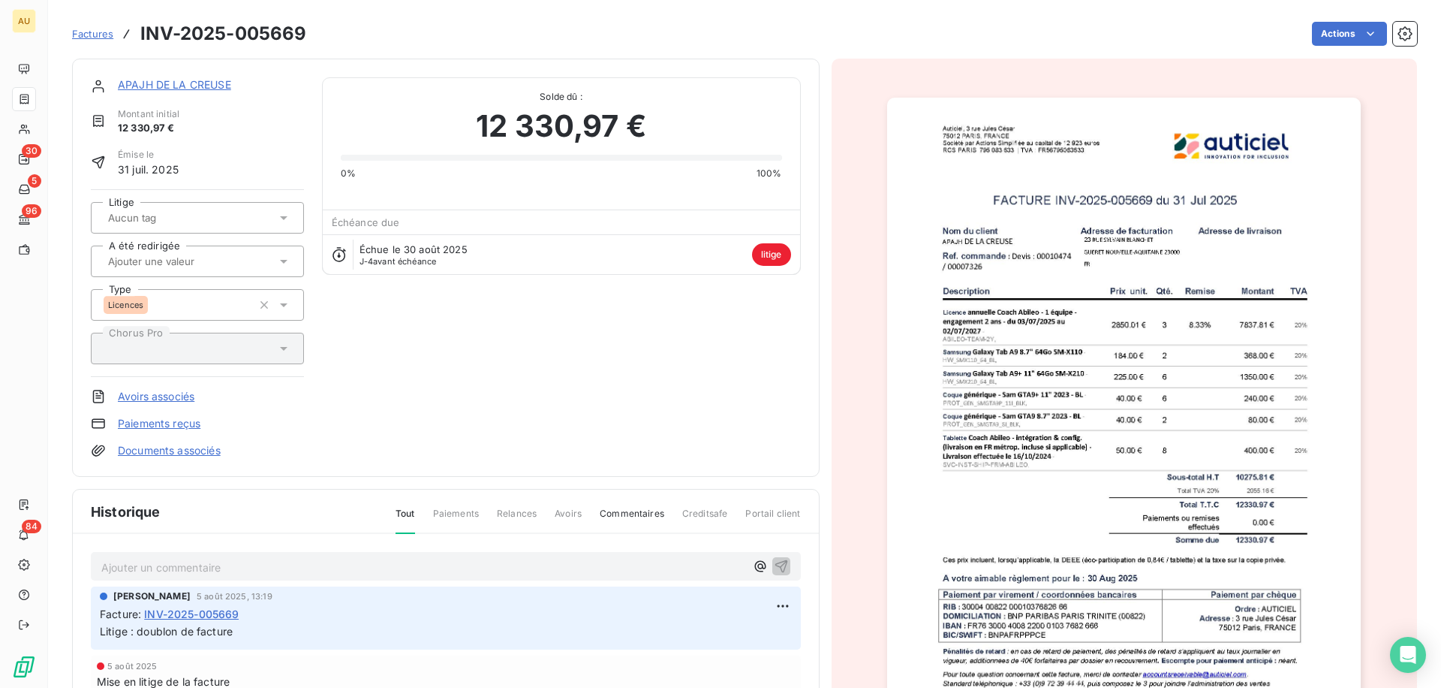
click at [80, 28] on span "Factures" at bounding box center [92, 34] width 41 height 12
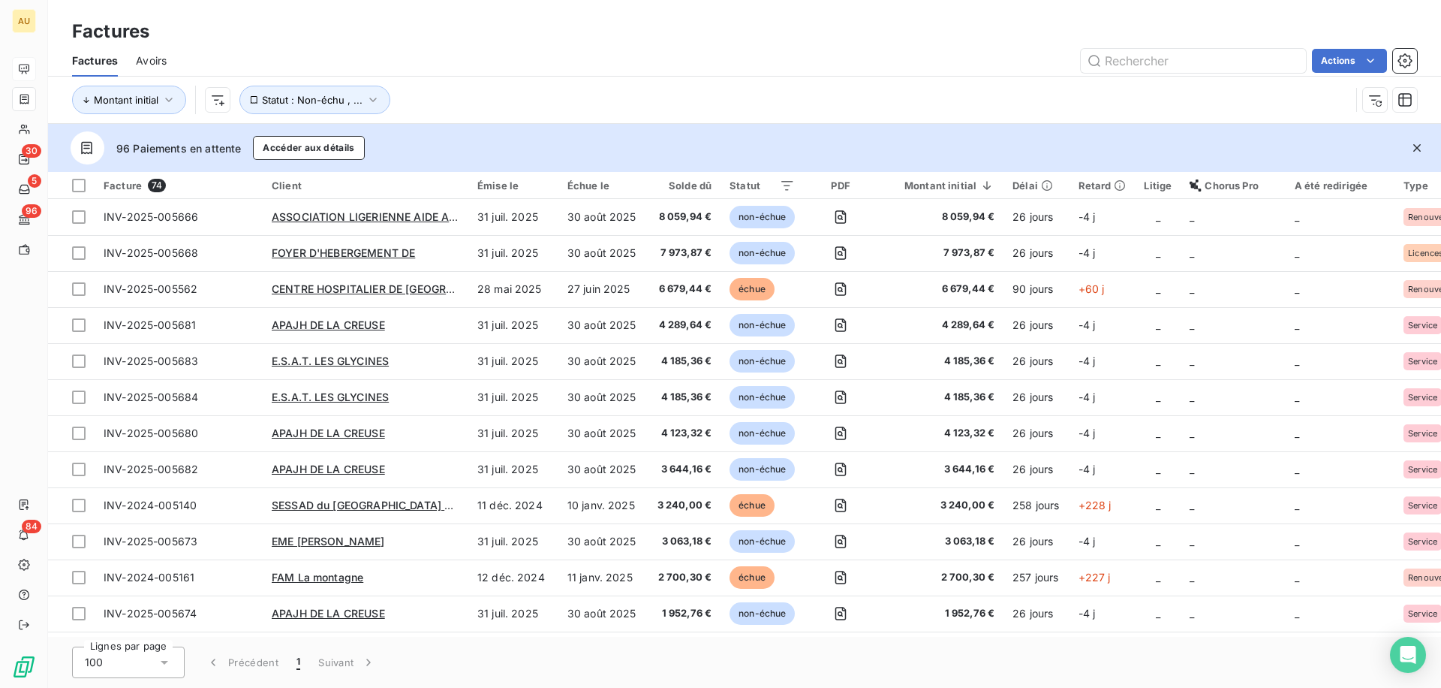
click at [13, 63] on div at bounding box center [24, 69] width 24 height 24
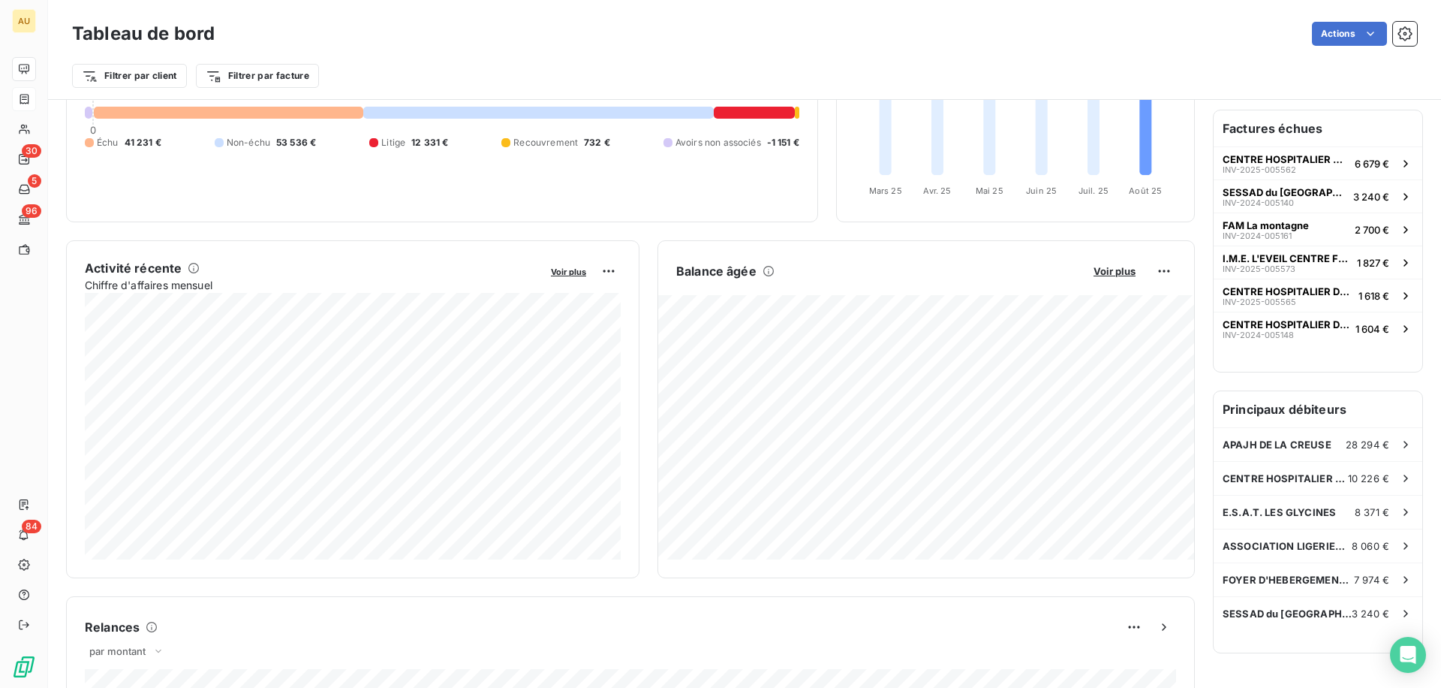
scroll to position [155, 0]
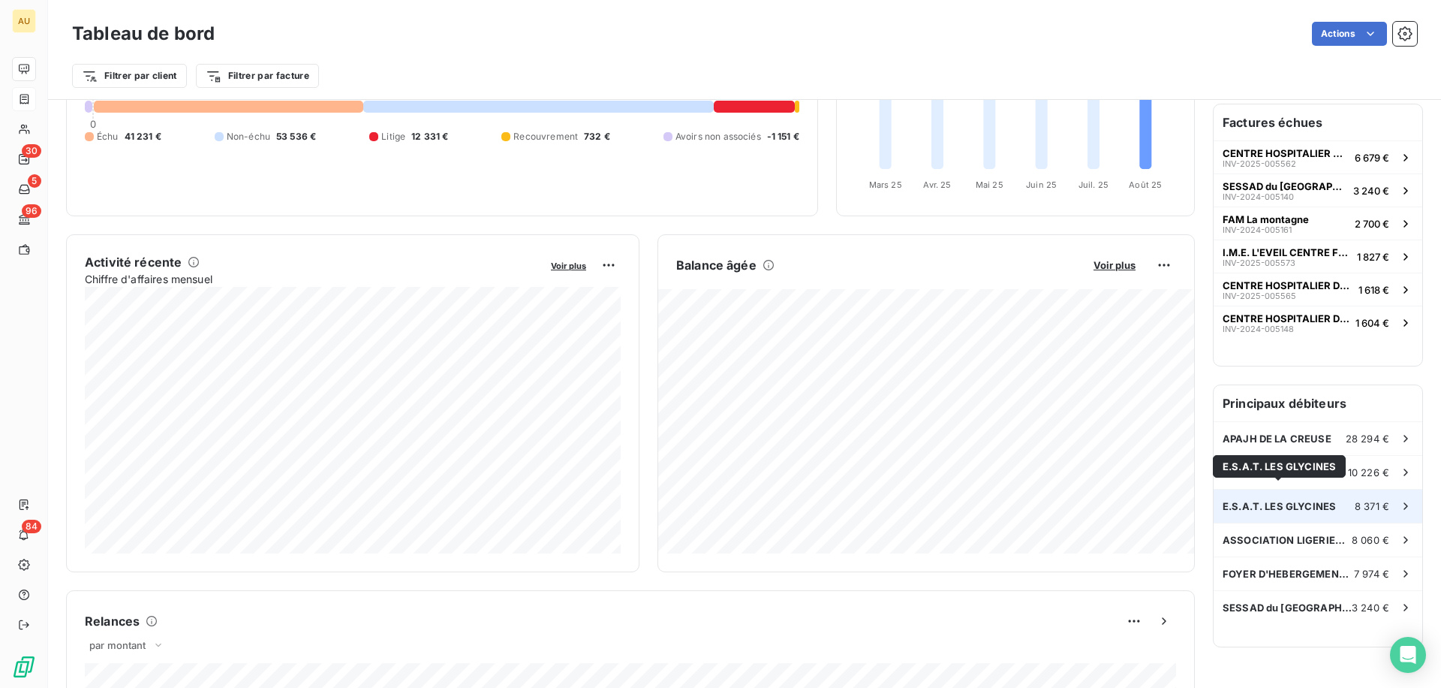
click at [1270, 500] on span "E.S.A.T. LES GLYCINES" at bounding box center [1279, 506] width 113 height 12
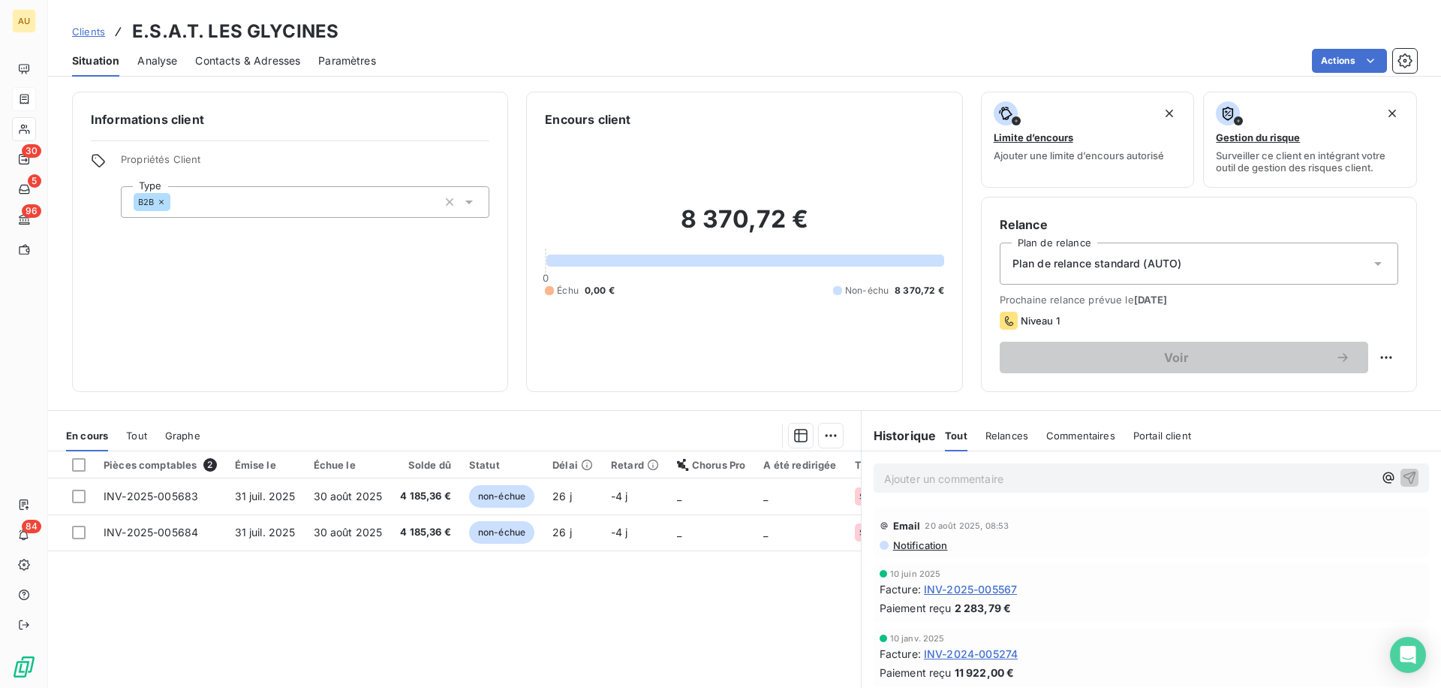
scroll to position [98, 0]
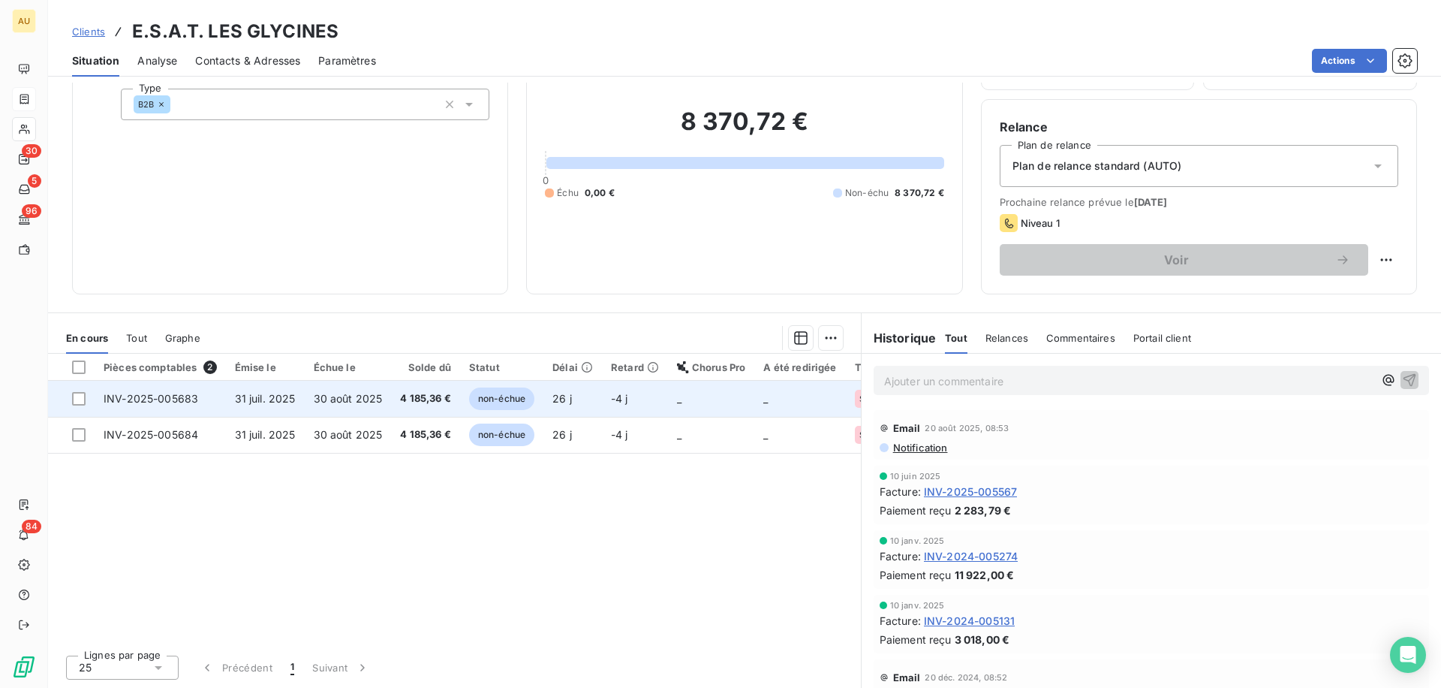
click at [317, 384] on td "30 août 2025" at bounding box center [348, 399] width 87 height 36
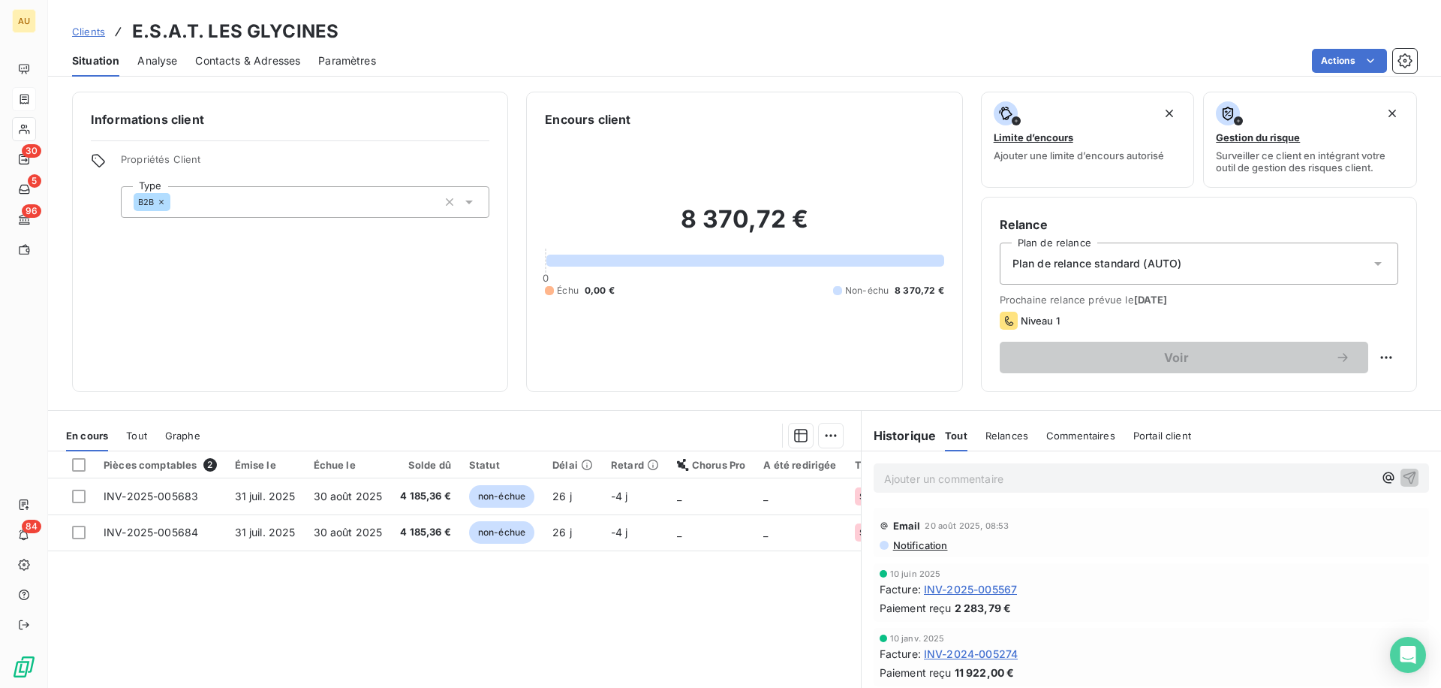
scroll to position [85, 0]
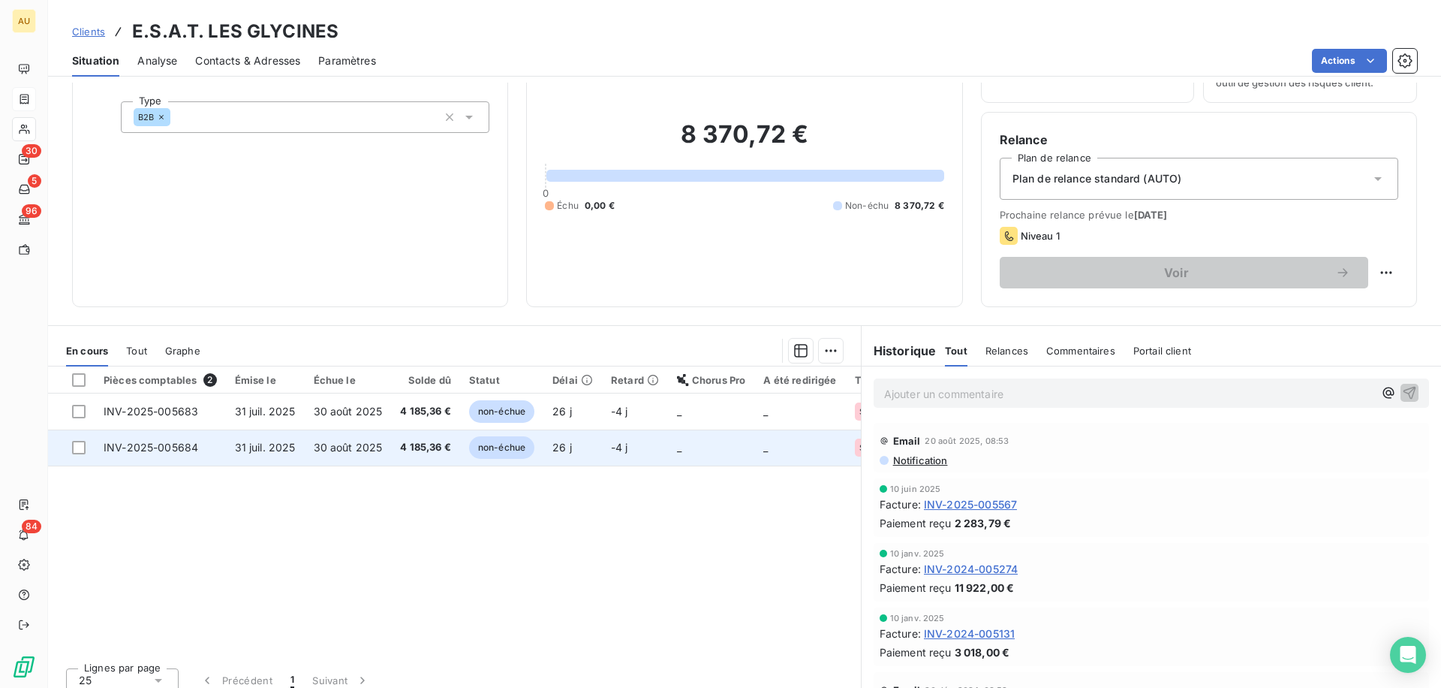
click at [275, 438] on td "31 juil. 2025" at bounding box center [265, 447] width 79 height 36
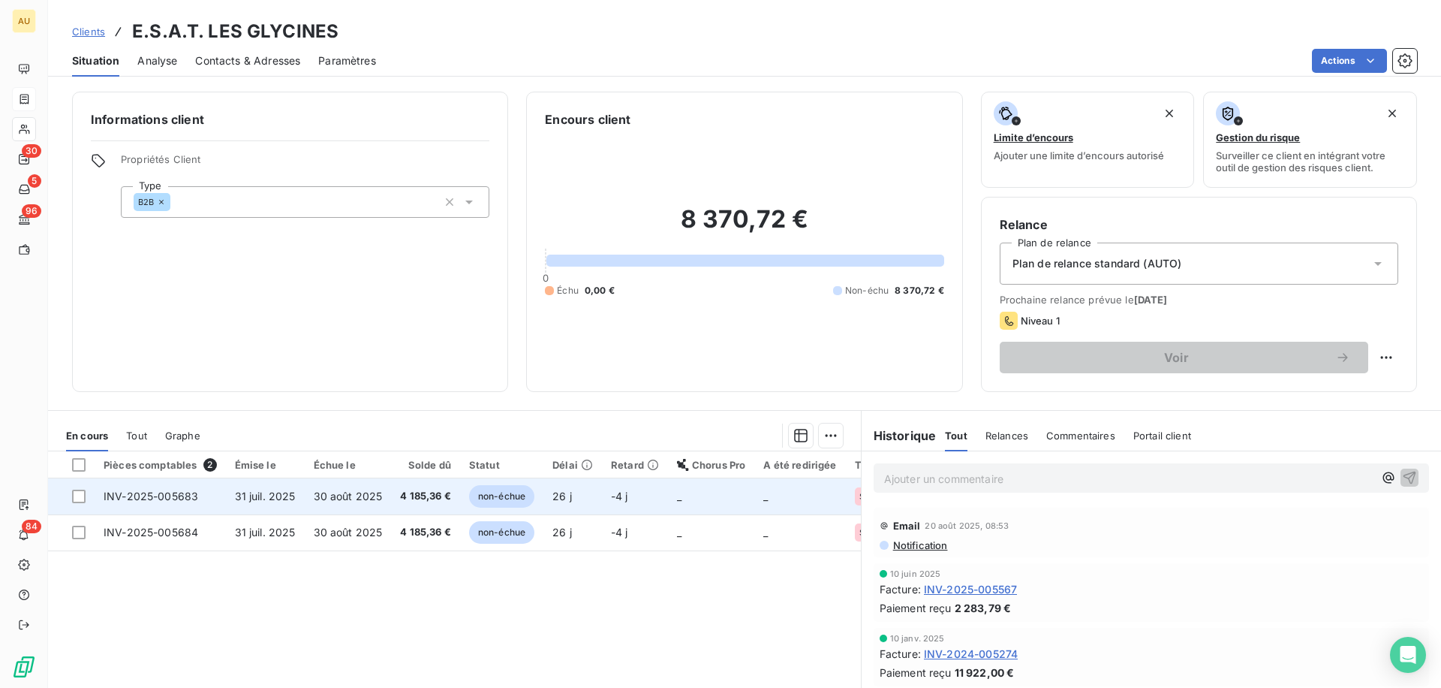
click at [197, 498] on td "INV-2025-005683" at bounding box center [160, 496] width 131 height 36
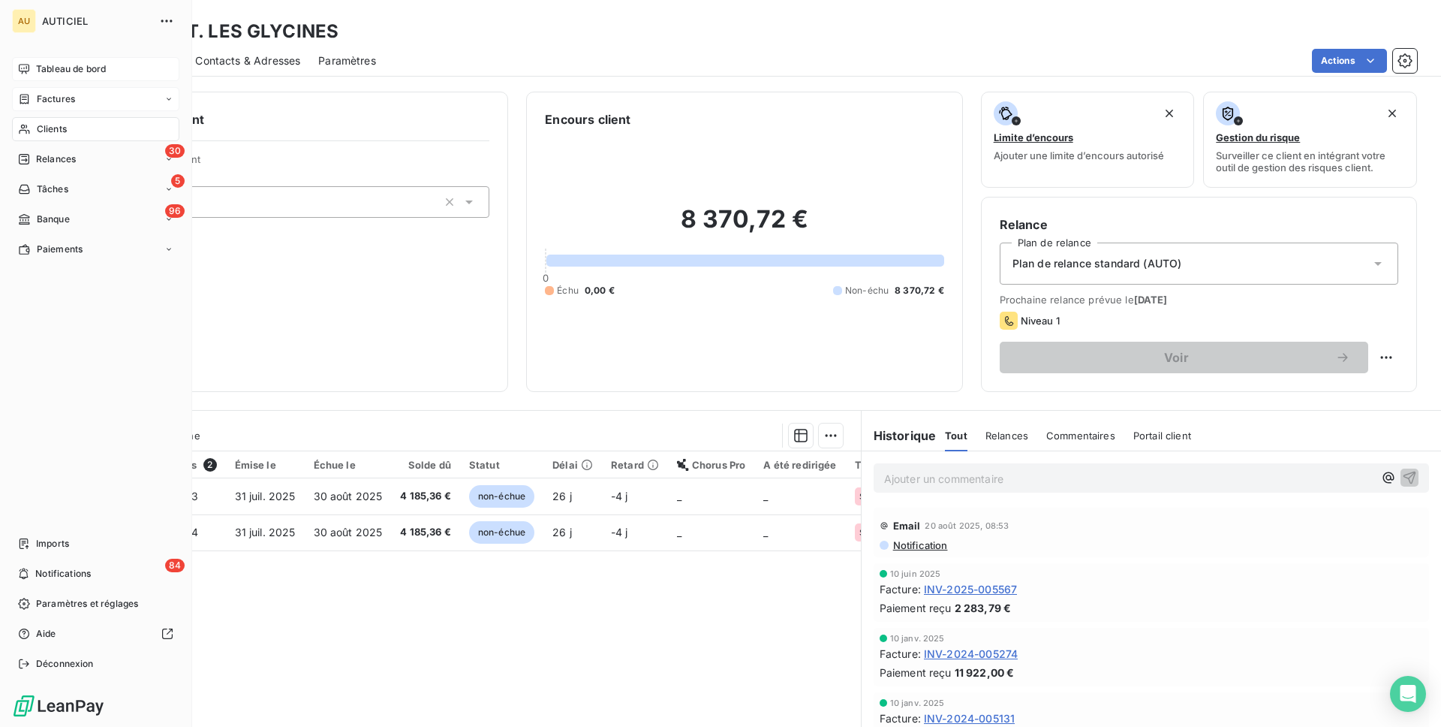
click at [44, 65] on span "Tableau de bord" at bounding box center [71, 69] width 70 height 14
